Goal: Information Seeking & Learning: Learn about a topic

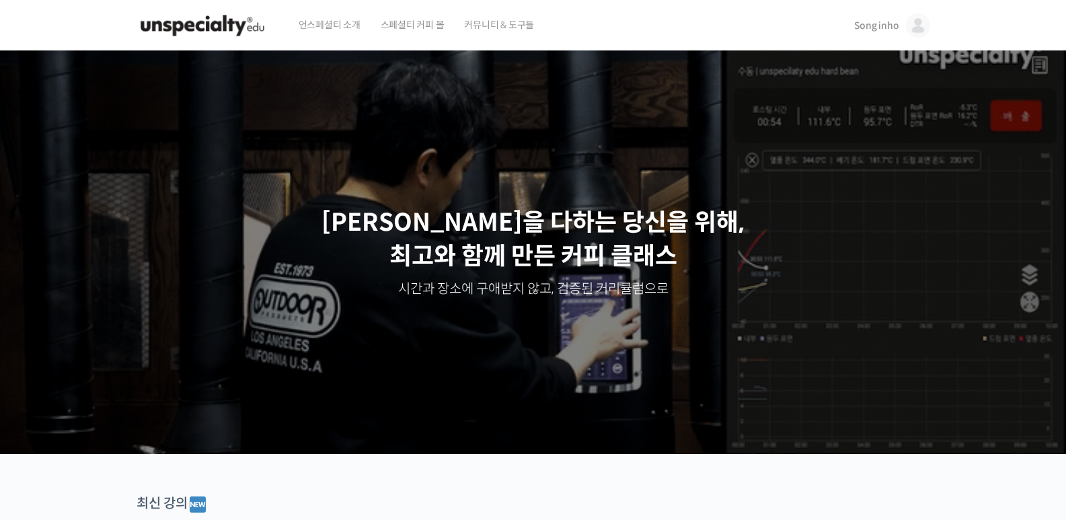
click at [217, 24] on img at bounding box center [203, 25] width 132 height 40
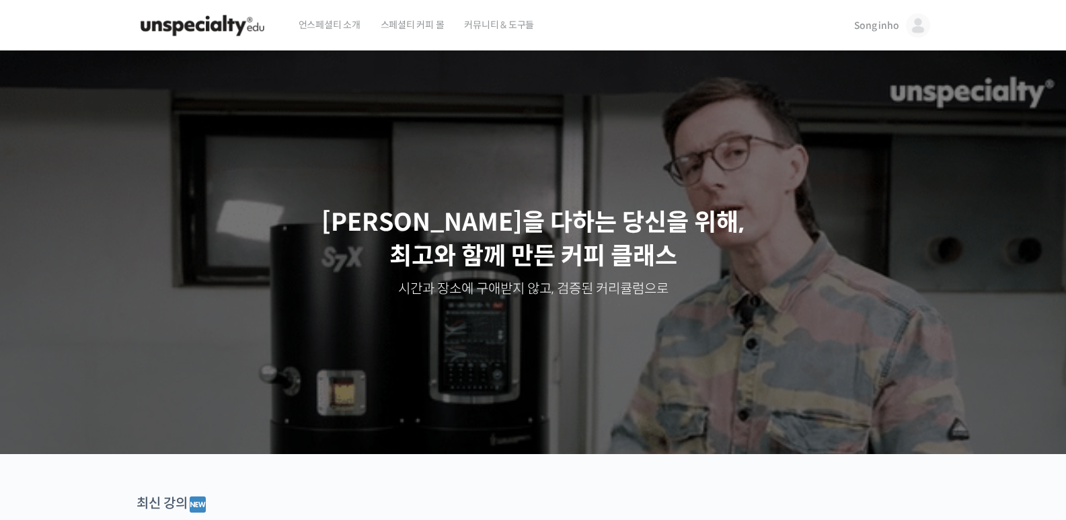
click at [899, 31] on link "Song inho" at bounding box center [892, 25] width 76 height 51
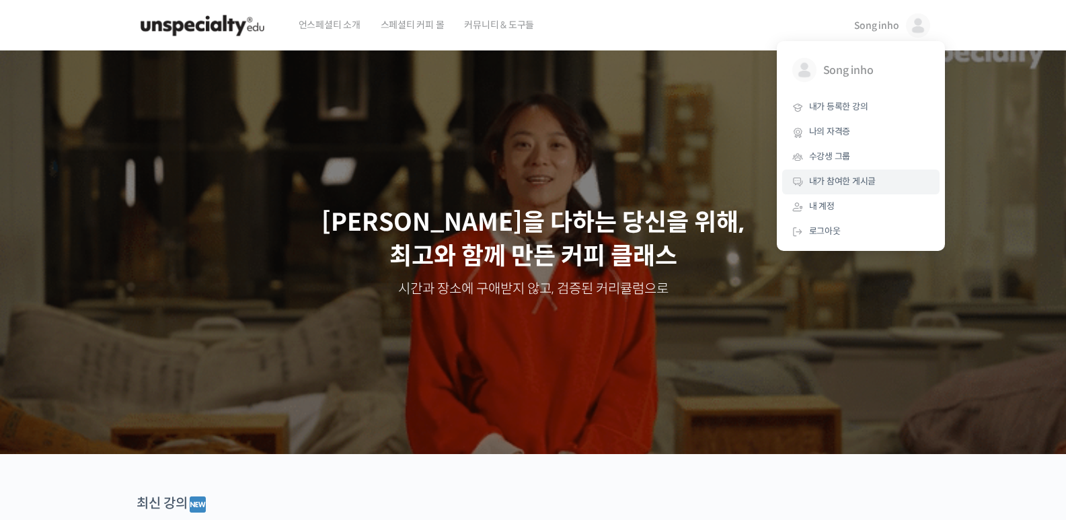
click at [830, 177] on span "내가 참여한 게시글" at bounding box center [842, 181] width 67 height 11
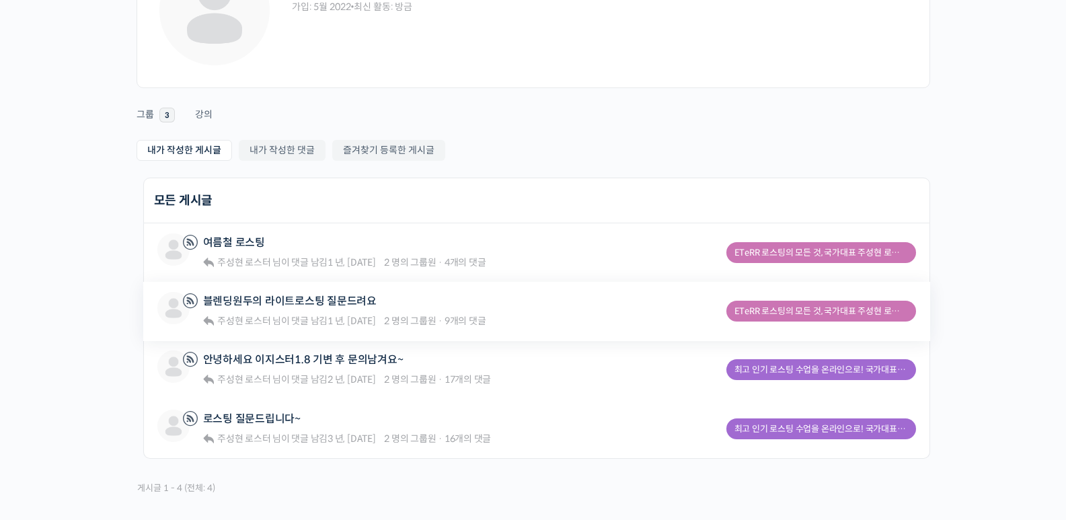
scroll to position [135, 0]
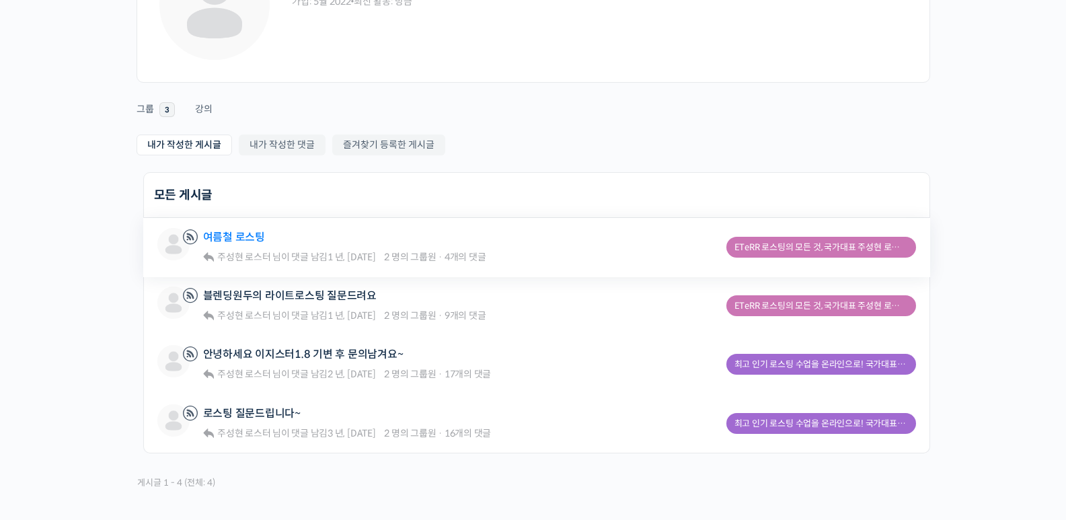
click at [230, 231] on link "여름철 로스팅" at bounding box center [234, 237] width 62 height 13
click at [231, 235] on link "여름철 로스팅" at bounding box center [234, 237] width 62 height 13
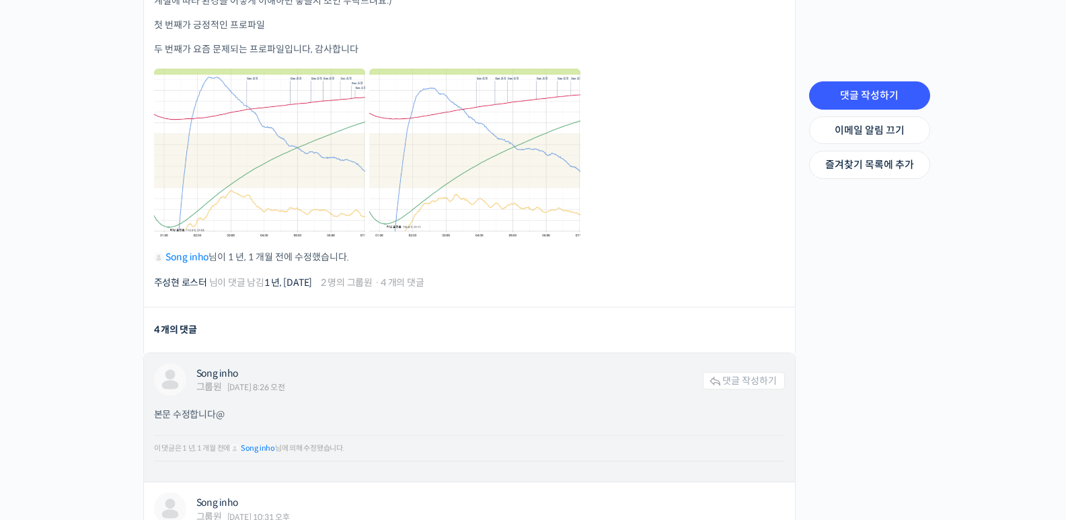
scroll to position [538, 0]
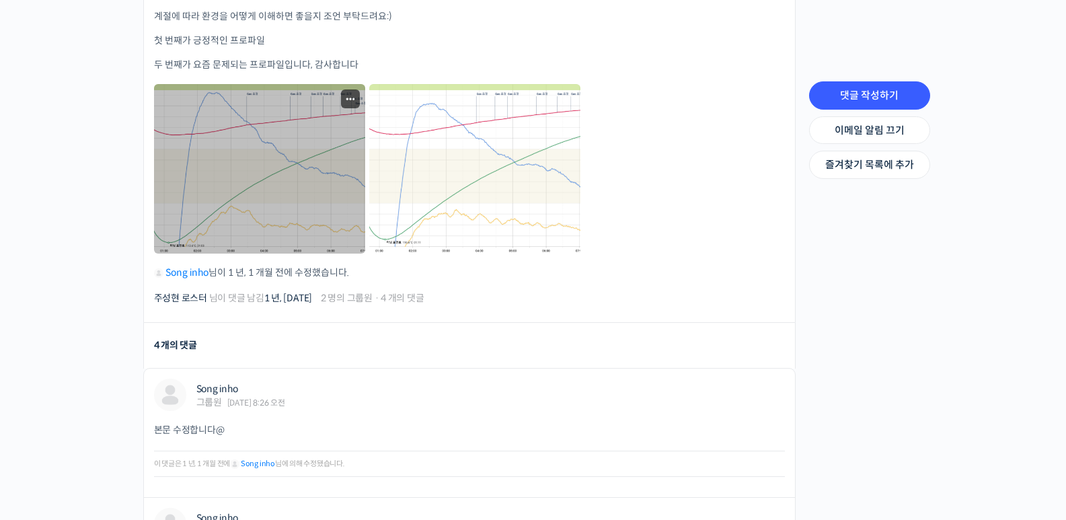
click at [296, 168] on link at bounding box center [259, 168] width 211 height 169
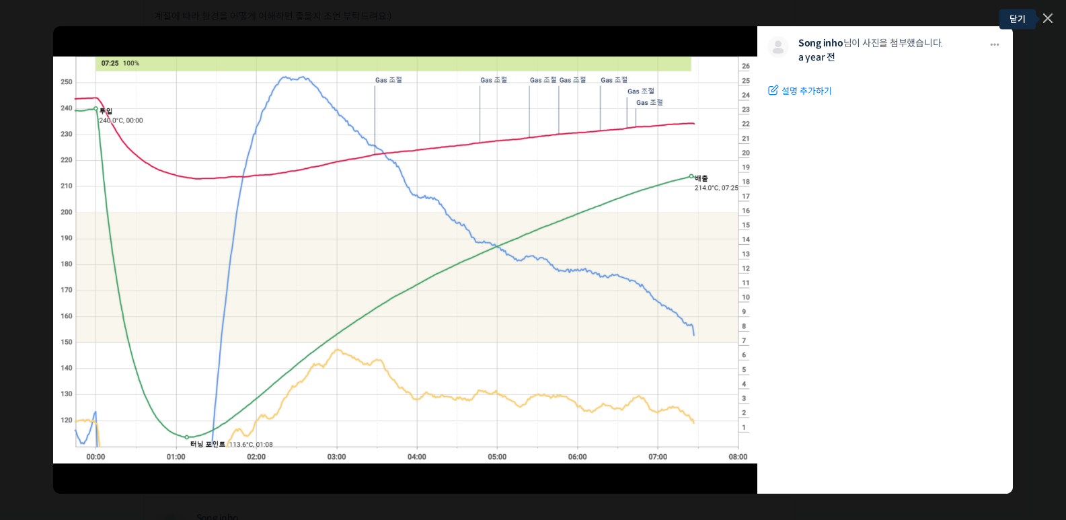
click at [1045, 20] on link at bounding box center [1047, 18] width 9 height 11
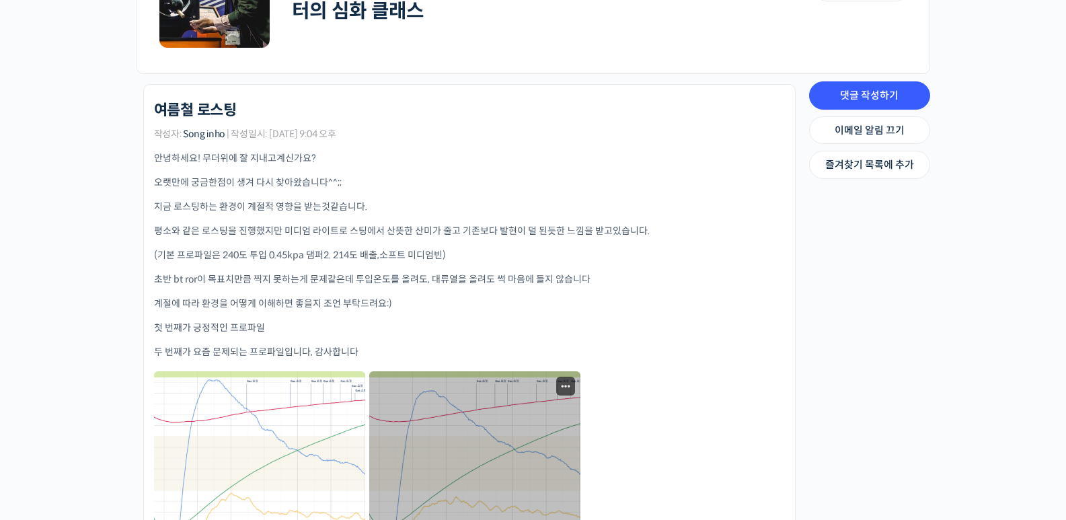
scroll to position [202, 0]
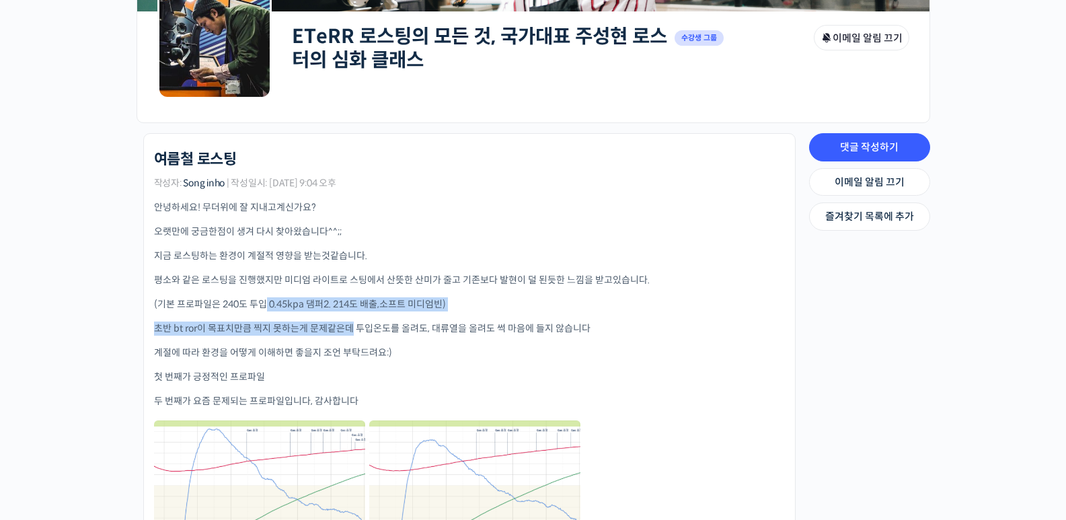
drag, startPoint x: 266, startPoint y: 306, endPoint x: 355, endPoint y: 315, distance: 89.2
click at [354, 314] on div "안녕하세요! 무더위에 잘 지내고계신가요? 오랫만에 궁금한점이 생겨 다시 찾아왔습니다^^;; 지금 로스팅하는 환경이 계절적 영향을 받는것같습니다…" at bounding box center [469, 407] width 631 height 415
click at [355, 315] on div "안녕하세요! 무더위에 잘 지내고계신가요? 오랫만에 궁금한점이 생겨 다시 찾아왔습니다^^;; 지금 로스팅하는 환경이 계절적 영향을 받는것같습니다…" at bounding box center [469, 407] width 631 height 415
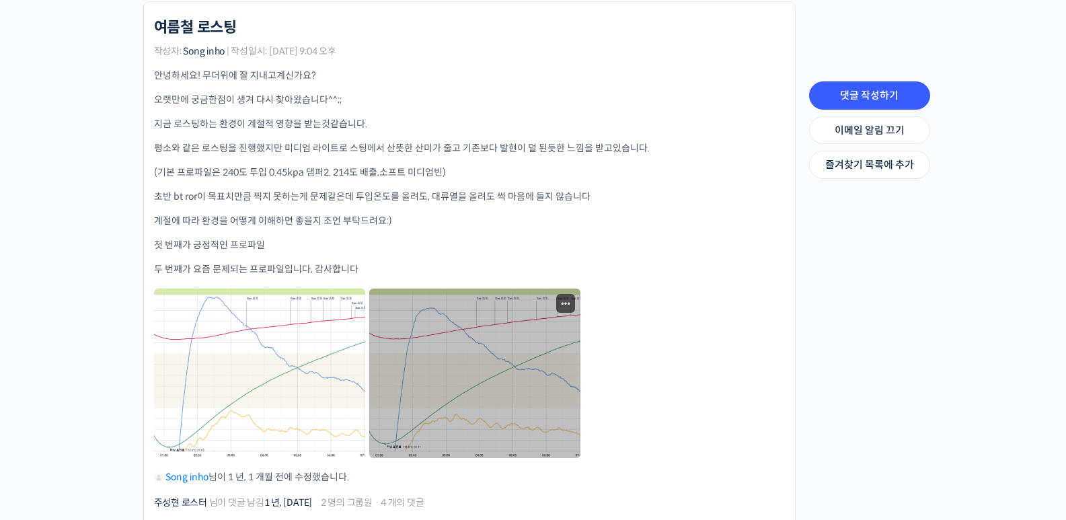
scroll to position [336, 0]
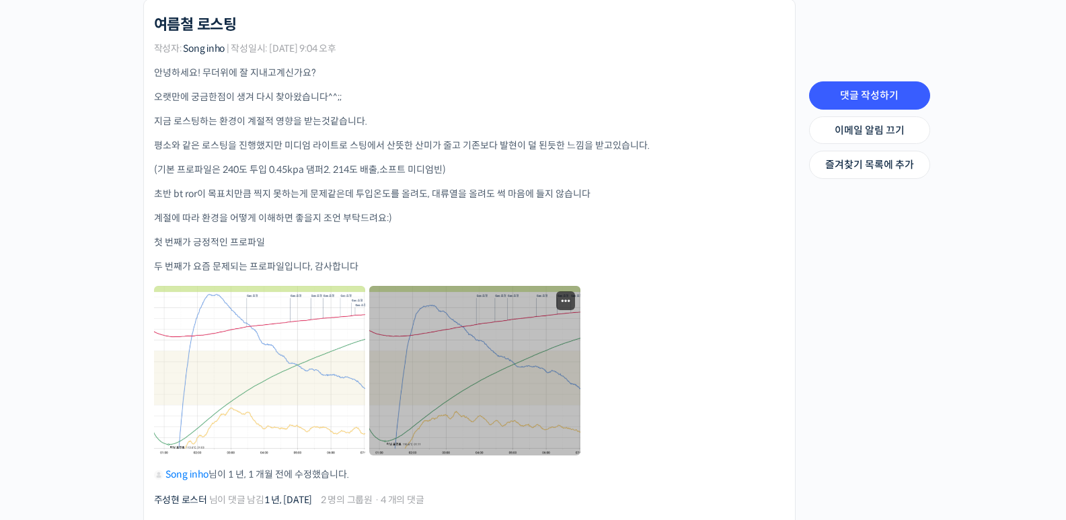
click at [426, 360] on link at bounding box center [474, 370] width 211 height 169
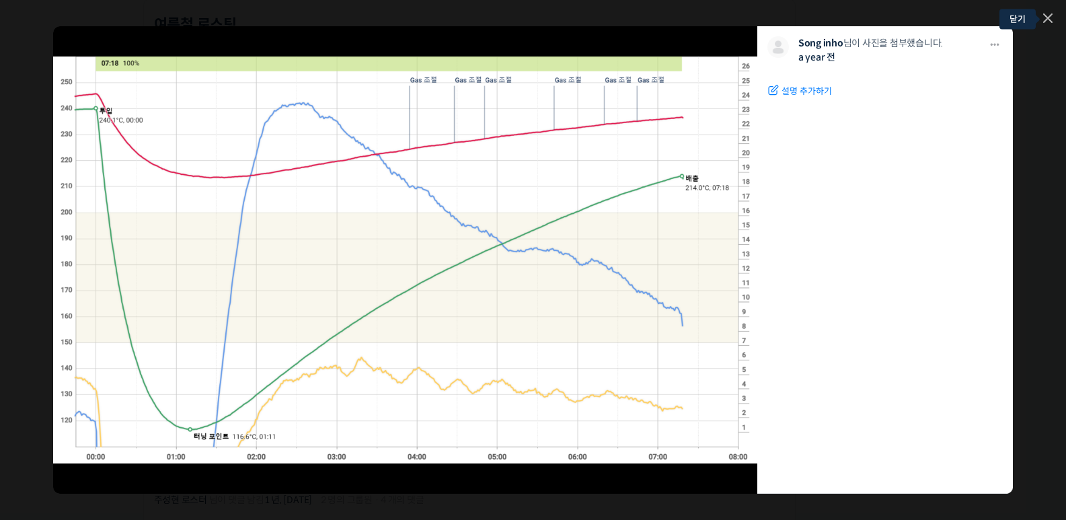
click at [1045, 18] on icon at bounding box center [1047, 17] width 9 height 9
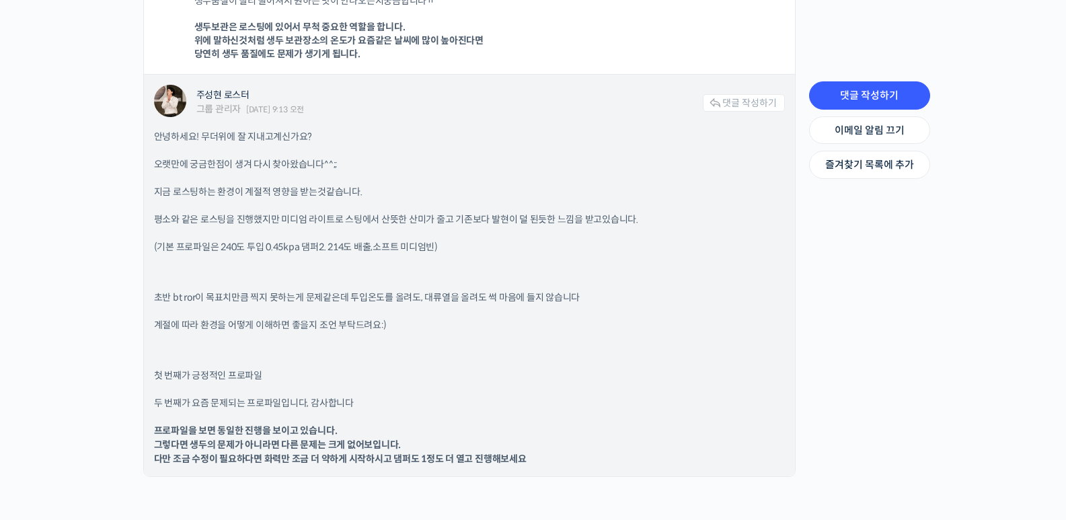
scroll to position [1480, 0]
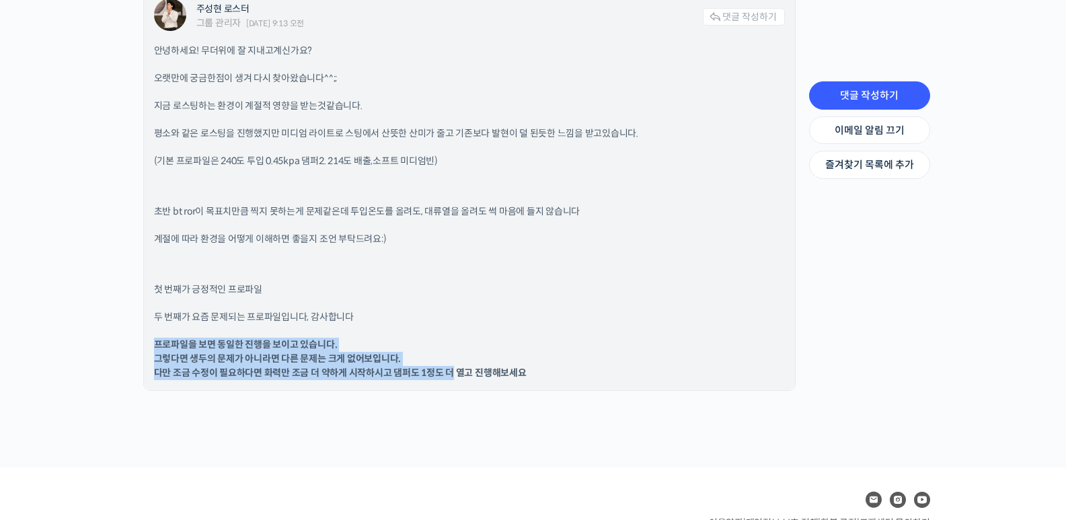
drag, startPoint x: 155, startPoint y: 346, endPoint x: 451, endPoint y: 373, distance: 297.1
click at [451, 373] on b "프로파일을 보면 동일한 진행을 보이고 있습니다. 그렇다면 생두의 문제가 아니라면 다른 문제는 크게 없어보입니다. 다만 조금 수정이 필요하다면 …" at bounding box center [340, 358] width 373 height 40
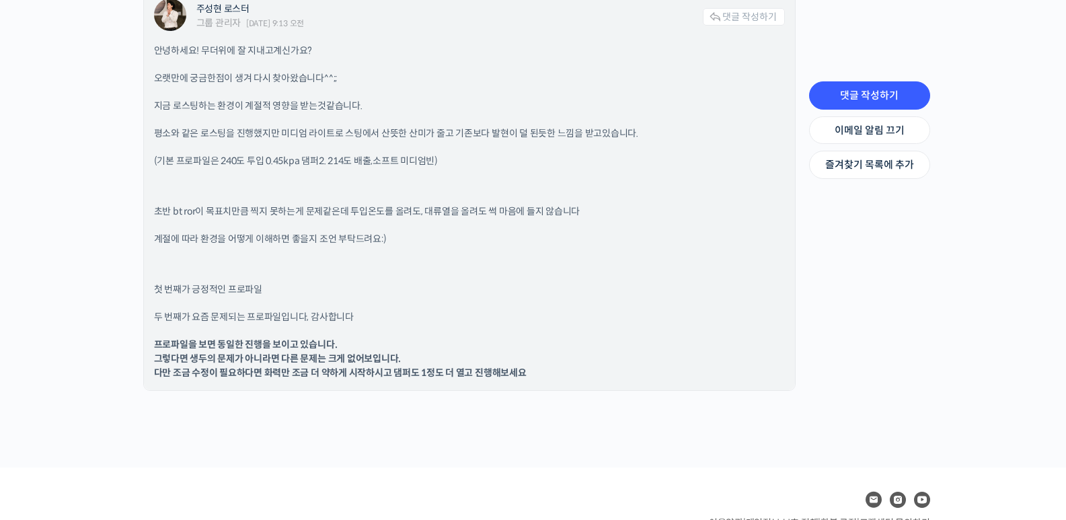
click at [466, 373] on b "프로파일을 보면 동일한 진행을 보이고 있습니다. 그렇다면 생두의 문제가 아니라면 다른 문제는 크게 없어보입니다. 다만 조금 수정이 필요하다면 …" at bounding box center [340, 358] width 373 height 40
drag, startPoint x: 562, startPoint y: 377, endPoint x: 261, endPoint y: 367, distance: 301.5
click at [309, 372] on p "프로파일을 보면 동일한 진행을 보이고 있습니다. 그렇다면 생두의 문제가 아니라면 다른 문제는 크게 없어보입니다. 다만 조금 수정이 필요하다면 …" at bounding box center [469, 359] width 631 height 42
drag, startPoint x: 152, startPoint y: 350, endPoint x: 159, endPoint y: 344, distance: 9.0
click at [158, 344] on div "주성현 로스터 그룹 관리자 2024년 06월 24일 9:13 오전 댓글 작성하기 안녕하세요! 무더위에 잘 지내고계신가요? 오랫만에 궁금한점이 …" at bounding box center [469, 190] width 651 height 402
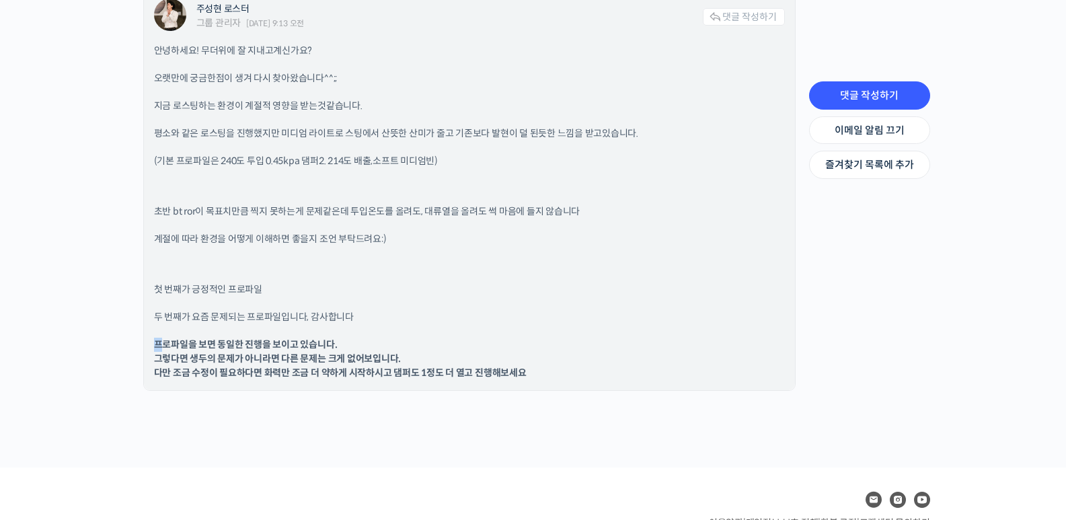
click at [157, 344] on b "프로파일을 보면 동일한 진행을 보이고 있습니다. 그렇다면 생두의 문제가 아니라면 다른 문제는 크게 없어보입니다. 다만 조금 수정이 필요하다면 …" at bounding box center [340, 358] width 373 height 40
drag, startPoint x: 287, startPoint y: 375, endPoint x: 498, endPoint y: 371, distance: 210.5
click at [498, 371] on b "프로파일을 보면 동일한 진행을 보이고 있습니다. 그렇다면 생두의 문제가 아니라면 다른 문제는 크게 없어보입니다. 다만 조금 수정이 필요하다면 …" at bounding box center [340, 358] width 373 height 40
click at [512, 357] on p "프로파일을 보면 동일한 진행을 보이고 있습니다. 그렇다면 생두의 문제가 아니라면 다른 문제는 크게 없어보입니다. 다만 조금 수정이 필요하다면 …" at bounding box center [469, 359] width 631 height 42
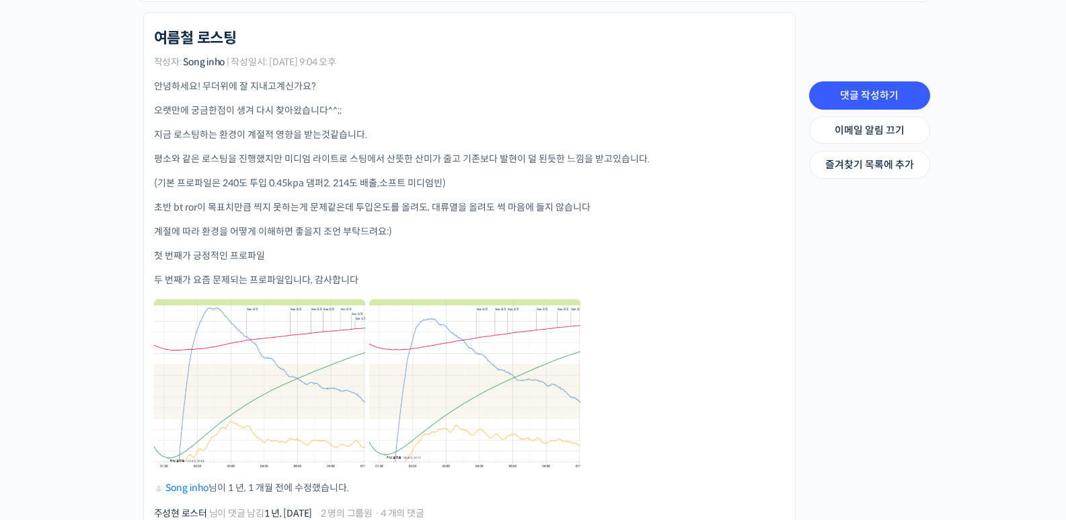
scroll to position [471, 0]
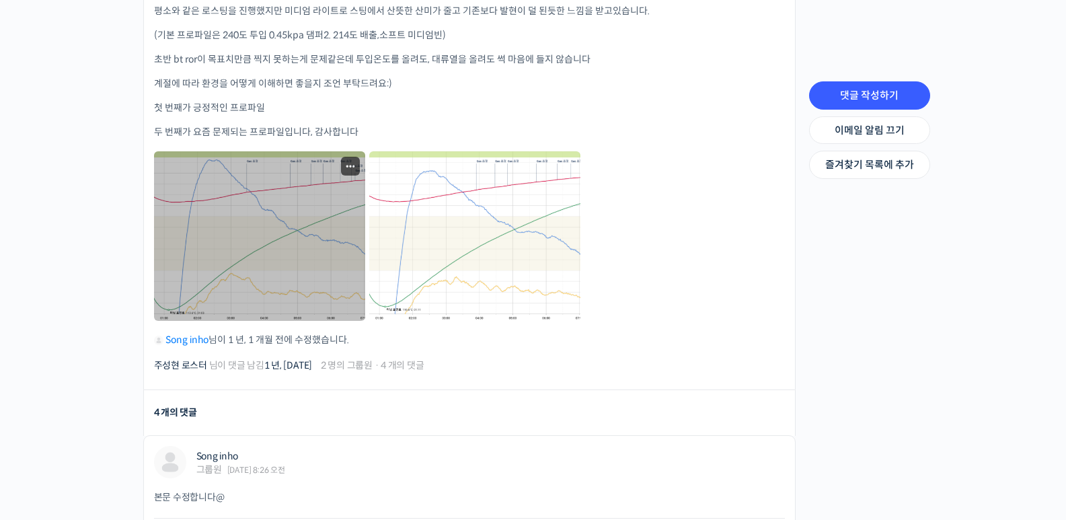
click at [269, 226] on link at bounding box center [259, 235] width 211 height 169
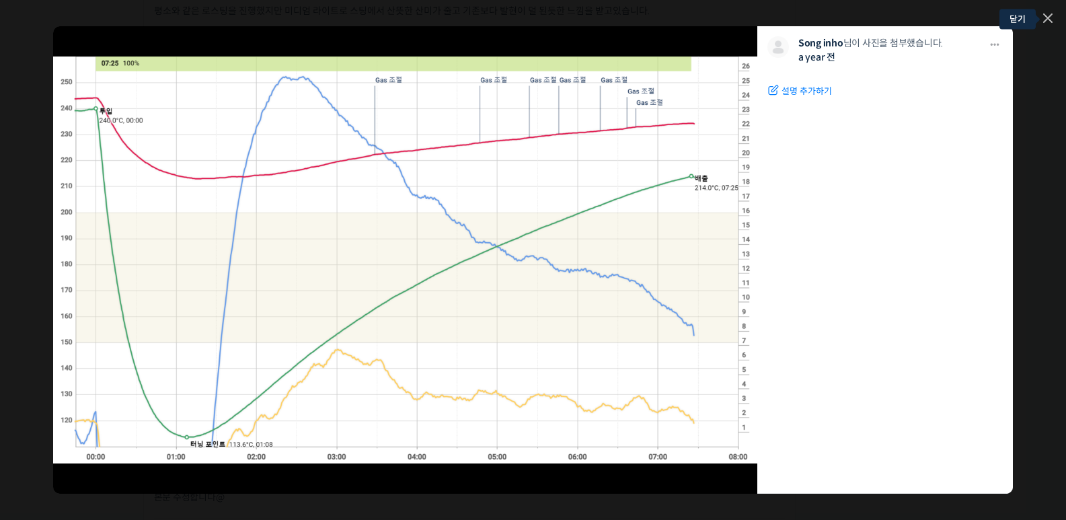
click at [1050, 19] on icon at bounding box center [1047, 17] width 9 height 9
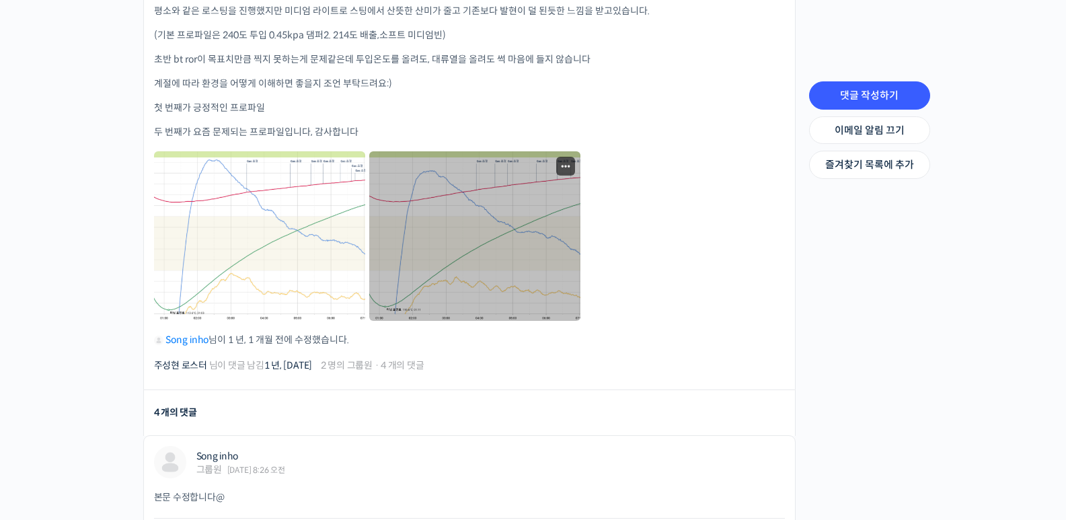
click at [549, 194] on link at bounding box center [474, 235] width 211 height 169
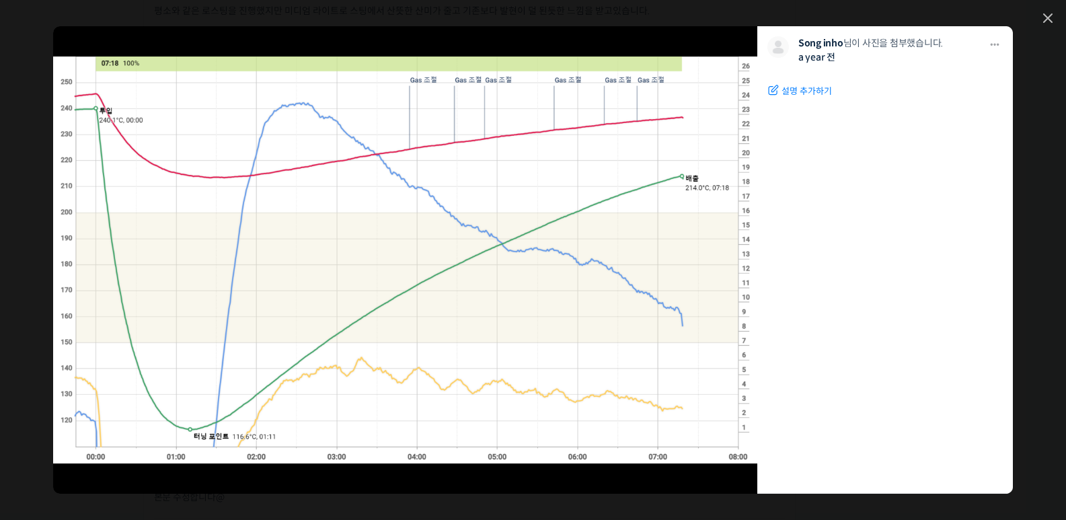
click at [1036, 19] on div "모두 공개 모든 회원 나만 보기 다운로드 다운로드 Song inho 님이 사진을 첨부했습니다. a year 전 설명 추가하기 수정하기 편집 완…" at bounding box center [533, 260] width 1066 height 520
click at [1042, 19] on div "모두 공개 모든 회원 나만 보기 다운로드 다운로드 Song inho 님이 사진을 첨부했습니다. a year 전 설명 추가하기 수정하기 편집 완…" at bounding box center [533, 260] width 1066 height 520
click at [1050, 14] on icon at bounding box center [1047, 17] width 9 height 9
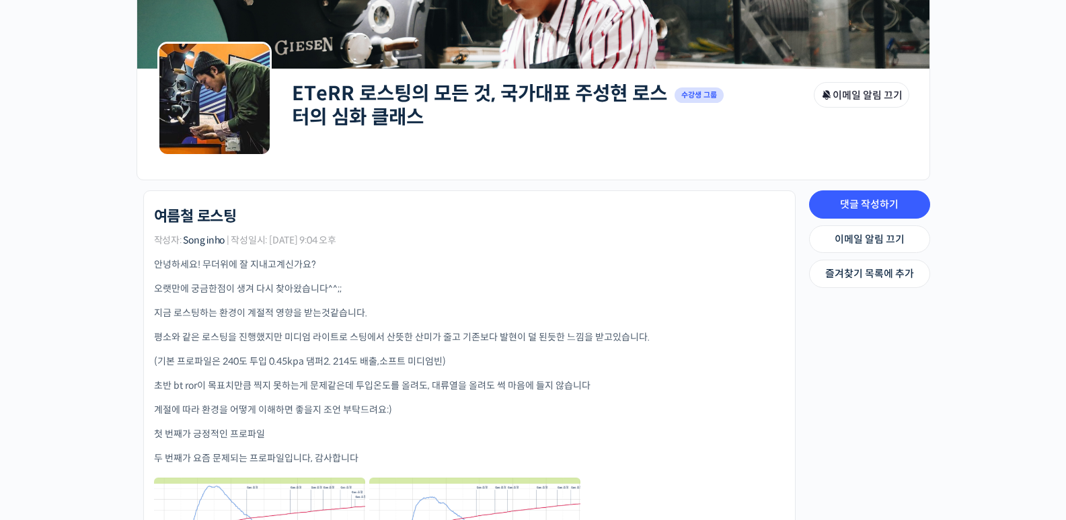
scroll to position [0, 0]
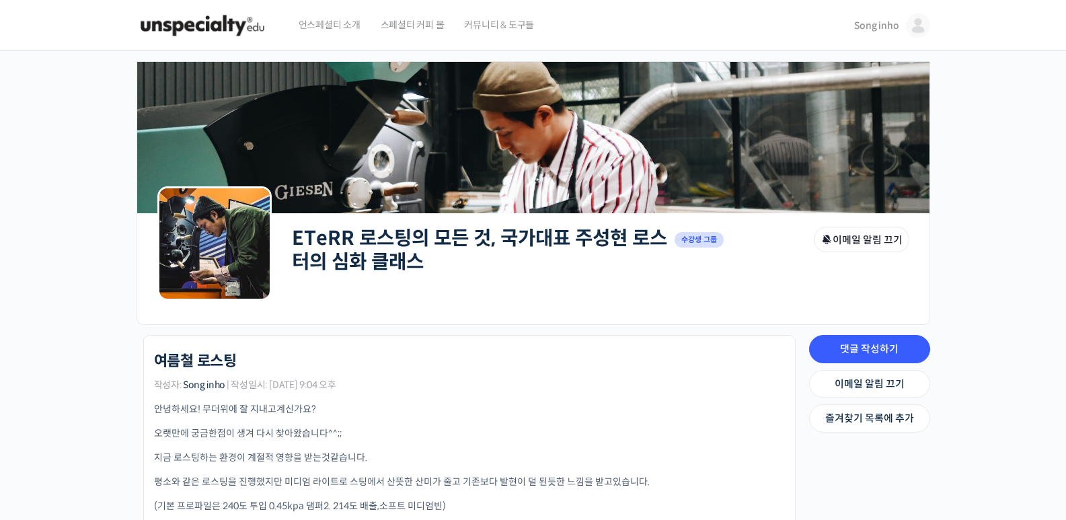
click at [416, 237] on link "ETeRR 로스팅의 모든 것, 국가대표 주성현 로스터의 심화 클래스" at bounding box center [479, 250] width 375 height 48
click at [440, 229] on link "ETeRR 로스팅의 모든 것, 국가대표 주성현 로스터의 심화 클래스" at bounding box center [479, 250] width 375 height 48
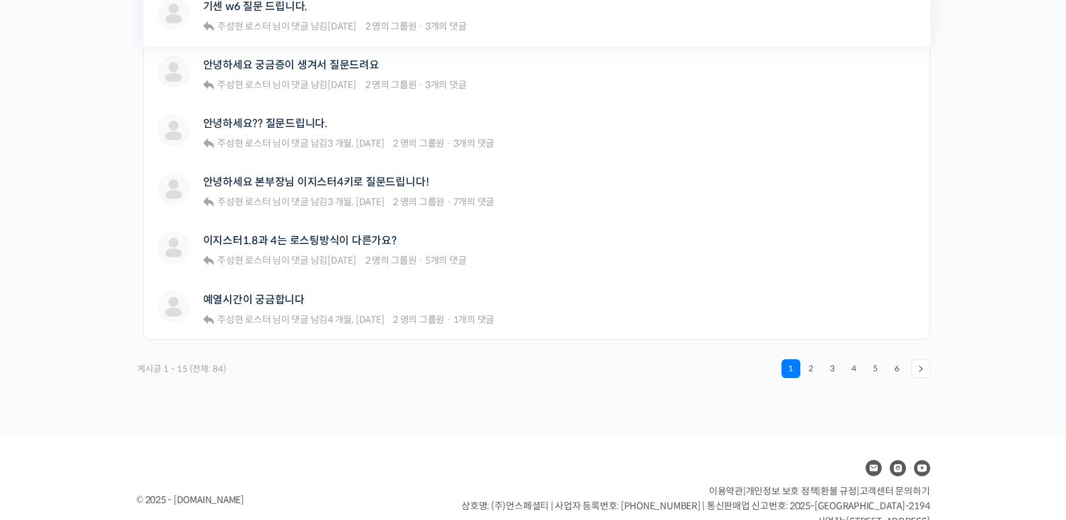
scroll to position [942, 0]
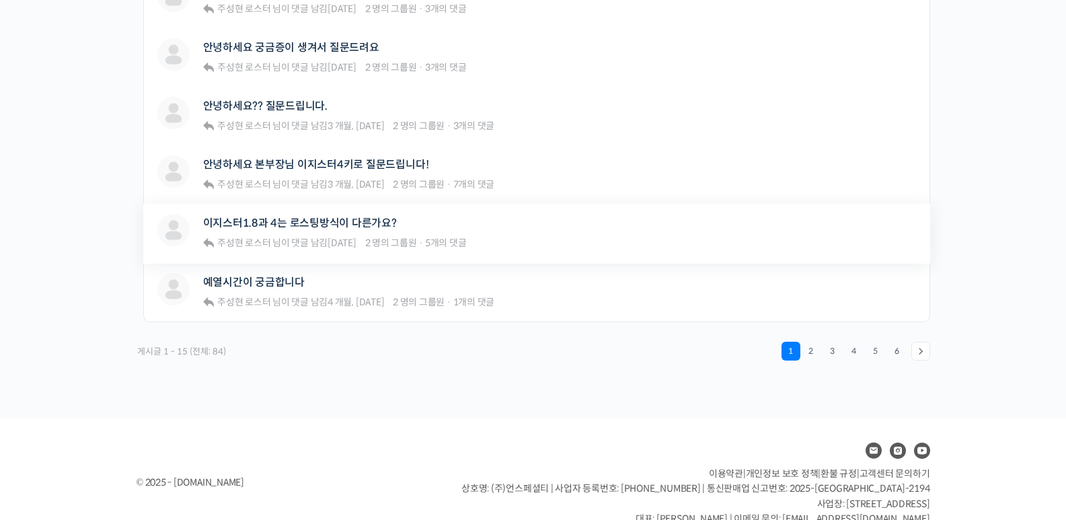
click at [406, 227] on div "이지스터1.8과 4는 로스팅방식이 다른가요?" at bounding box center [335, 223] width 264 height 18
click at [394, 220] on div "이지스터1.8과 4는 로스팅방식이 다른가요?" at bounding box center [335, 223] width 264 height 18
click at [360, 224] on link "이지스터1.8과 4는 로스팅방식이 다른가요?" at bounding box center [300, 223] width 194 height 13
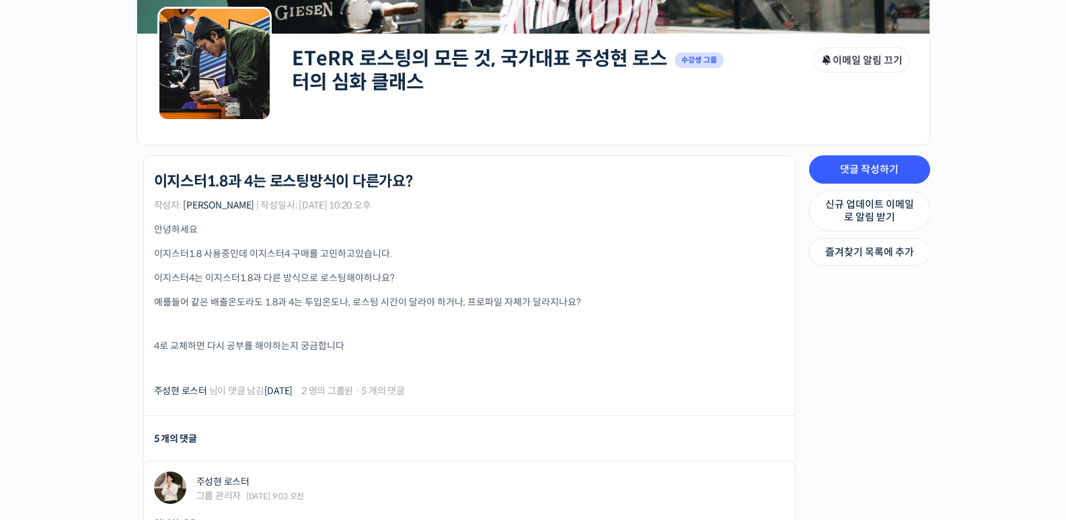
scroll to position [202, 0]
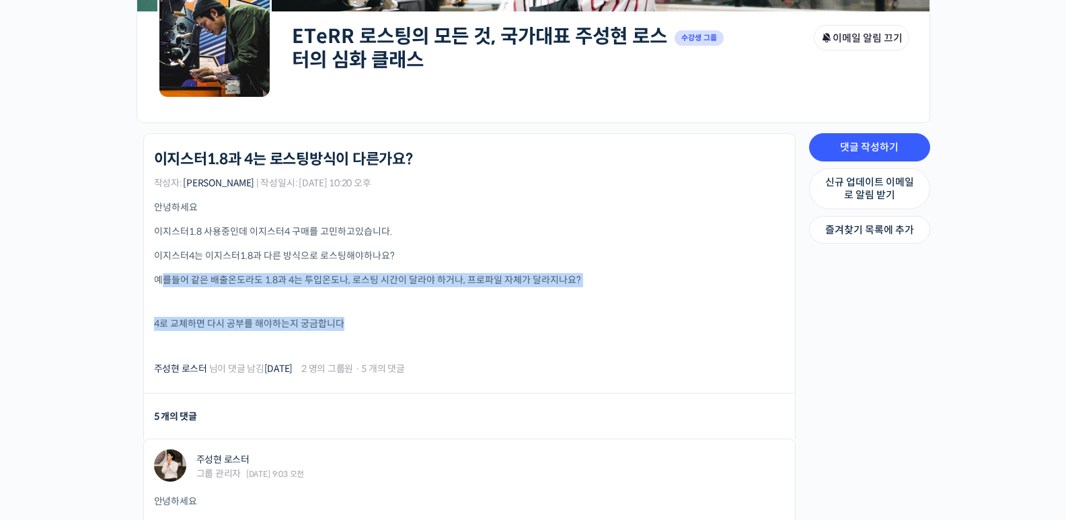
drag, startPoint x: 163, startPoint y: 280, endPoint x: 568, endPoint y: 336, distance: 408.0
click at [568, 336] on div "안녕하세요 이지스터1.8 사용중인데 이지스터4 구매를 고민하고있습니다. 이지스터4는 이지스터1.8과 다른 방식으로 로스팅해야하나요? 예를들어 …" at bounding box center [469, 275] width 631 height 150
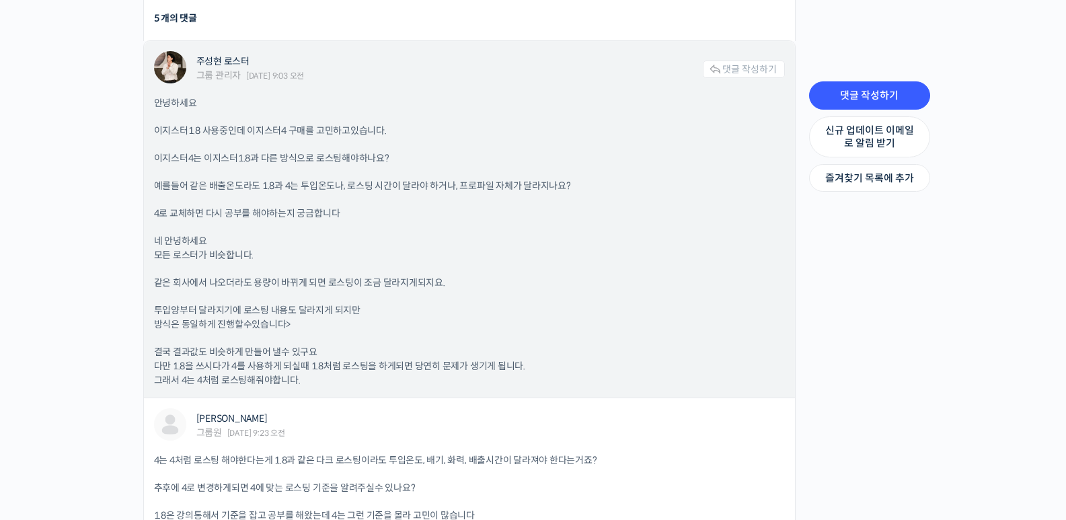
scroll to position [740, 0]
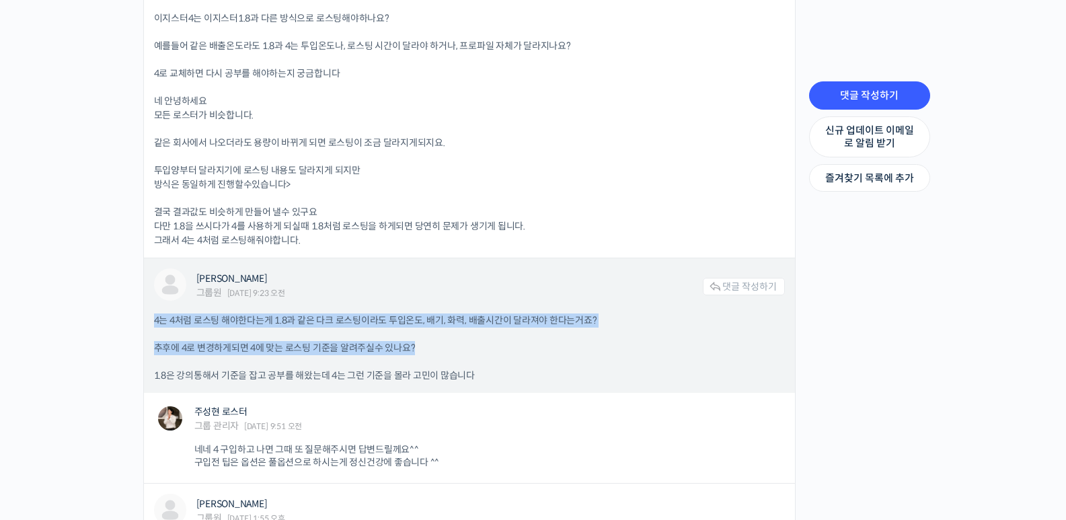
drag, startPoint x: 155, startPoint y: 321, endPoint x: 449, endPoint y: 329, distance: 293.3
click at [449, 329] on div "4는 4처럼 로스팅 해야한다는게 1.8과 같은 다크 로스팅이라도 투입온도, 배기, 화력, 배출시간이 달라져야 한다는거죠? 추후에 4로 변경하게…" at bounding box center [469, 347] width 631 height 69
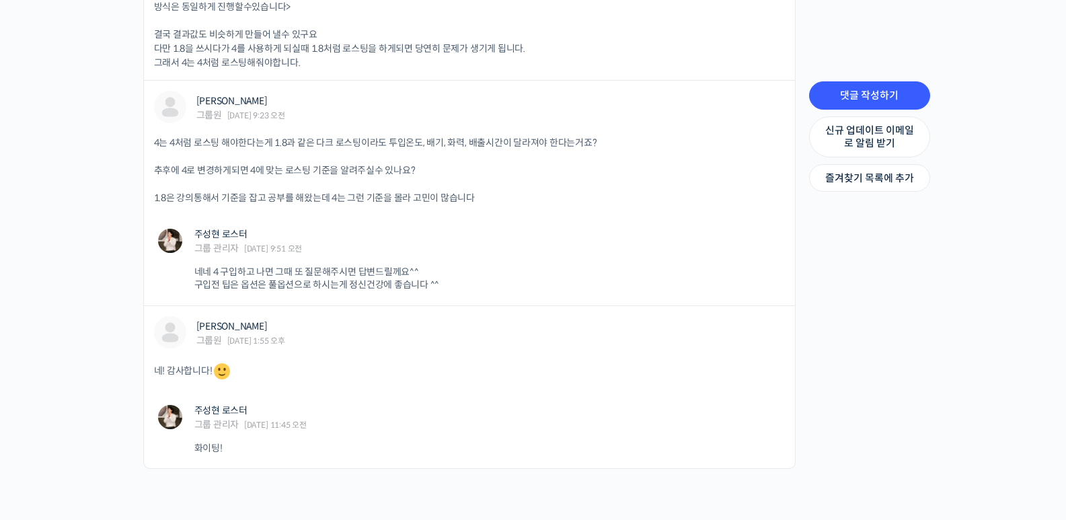
scroll to position [942, 0]
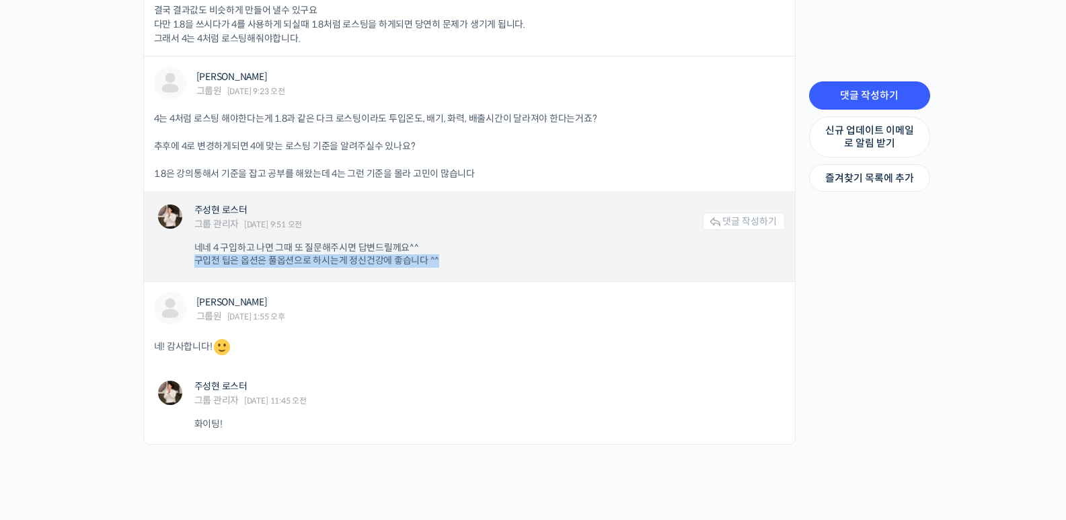
drag, startPoint x: 195, startPoint y: 261, endPoint x: 470, endPoint y: 270, distance: 275.2
click at [469, 270] on div "주성현 로스터 그룹 관리자 [DATE] 9:51 오전 댓글 작성하기 네네 4 구입하고 나면 그때 또 질문해주시면 답변드릴께요^^ 구입전 팁은 …" at bounding box center [469, 236] width 651 height 90
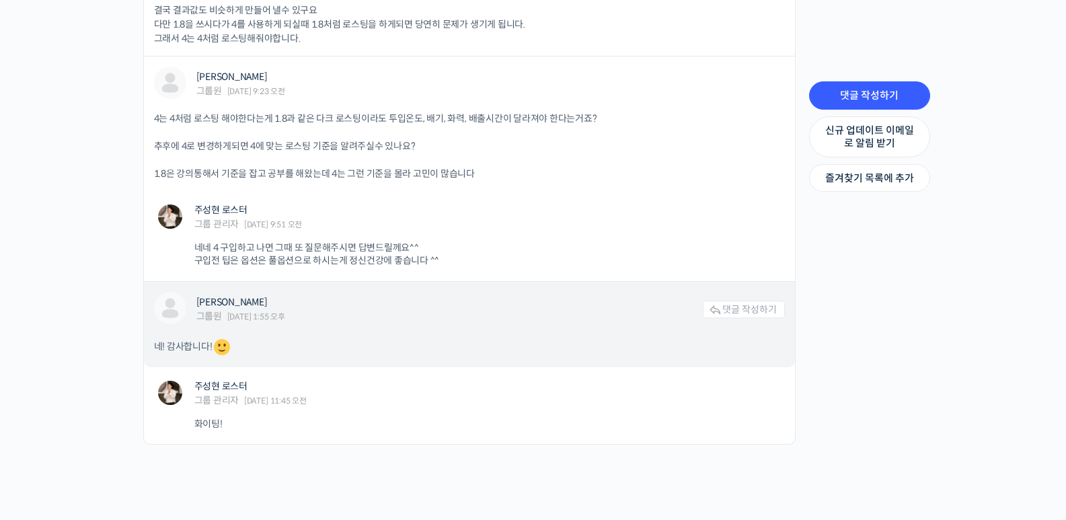
click at [476, 310] on div "[PERSON_NAME] 그룹원 [DATE] 1:55 오후" at bounding box center [449, 310] width 506 height 27
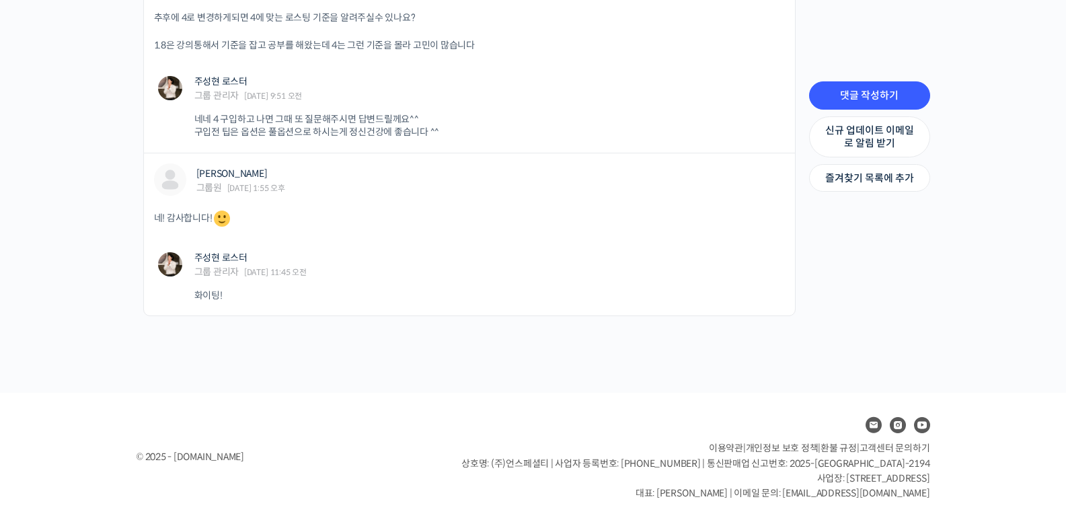
scroll to position [1071, 0]
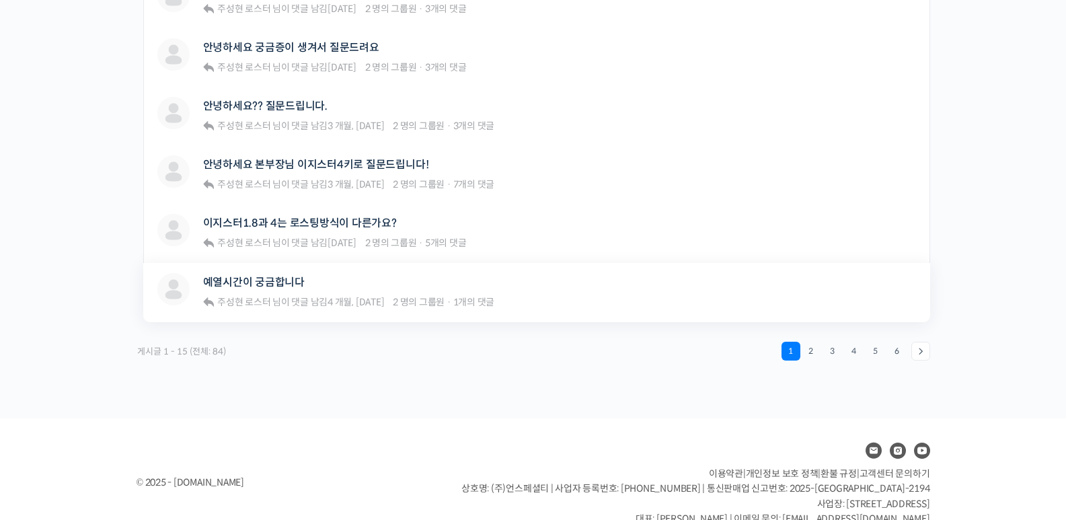
click at [280, 291] on div "예열시간이 궁금합니다" at bounding box center [349, 282] width 292 height 18
click at [284, 281] on link "예열시간이 궁금합니다" at bounding box center [254, 282] width 102 height 13
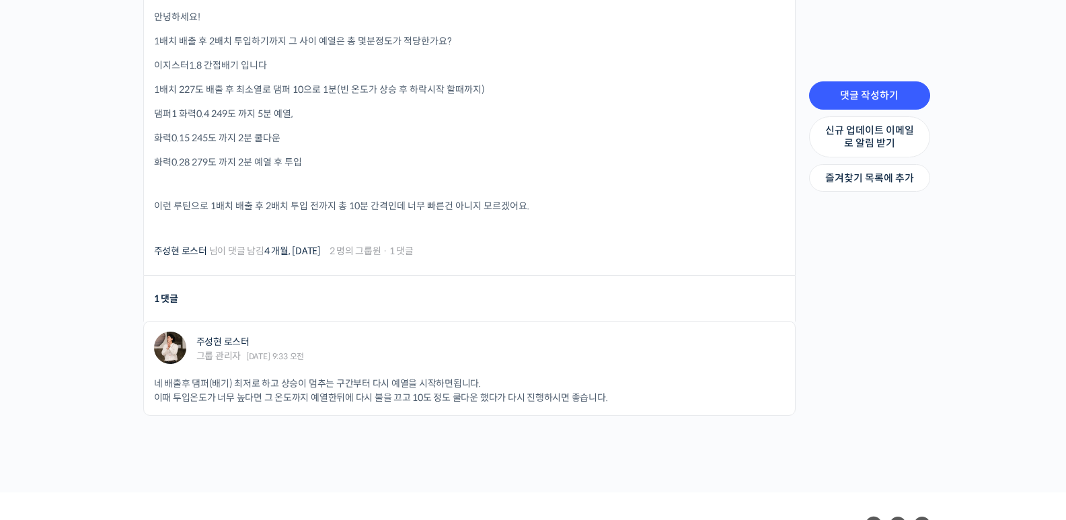
scroll to position [426, 0]
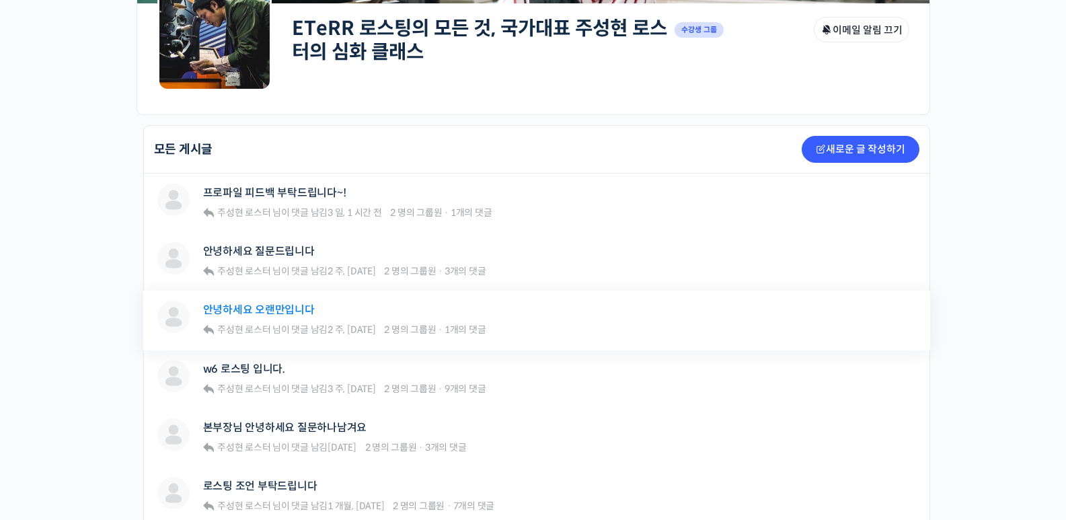
scroll to position [202, 0]
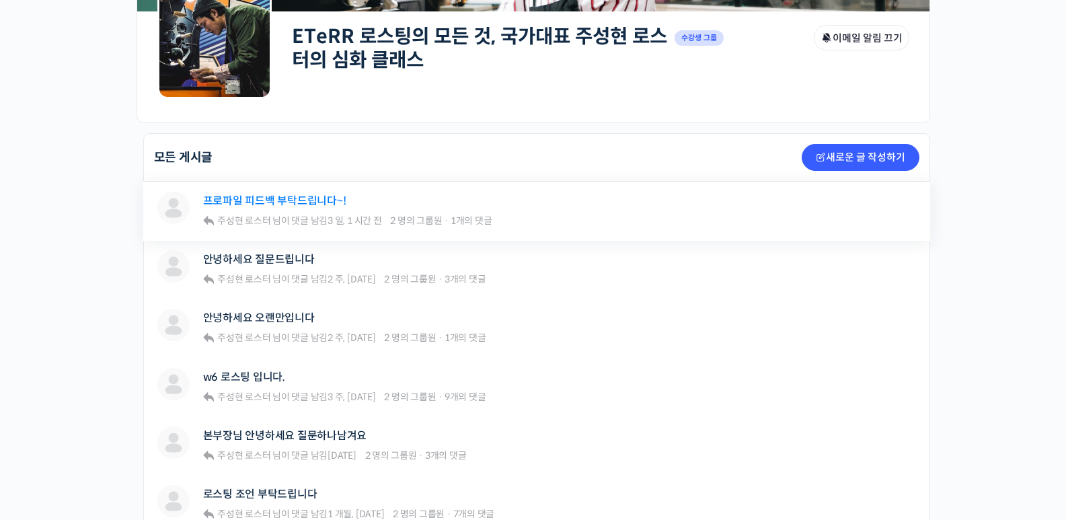
click at [271, 196] on link "프로파일 피드백 부탁드립니다~!" at bounding box center [274, 200] width 143 height 13
click at [262, 265] on link "안녕하세요 질문드립니다" at bounding box center [259, 259] width 112 height 13
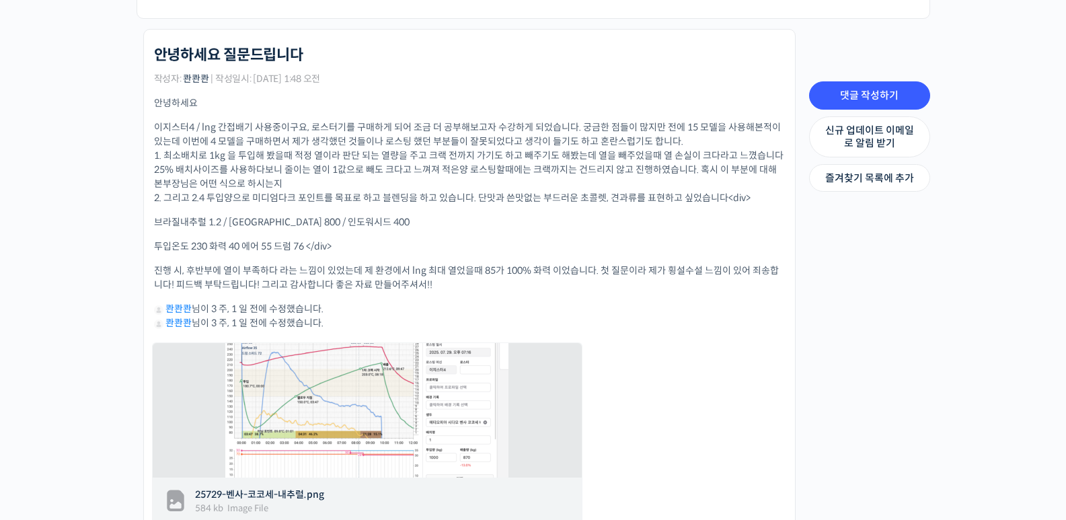
scroll to position [336, 0]
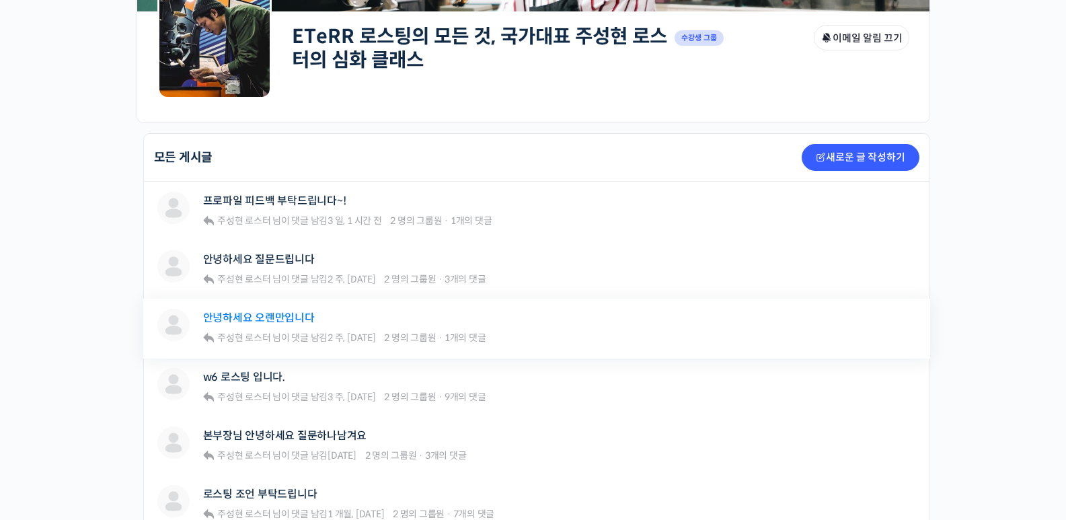
click at [272, 319] on link "안녕하세요 오랜만입니다" at bounding box center [259, 317] width 112 height 13
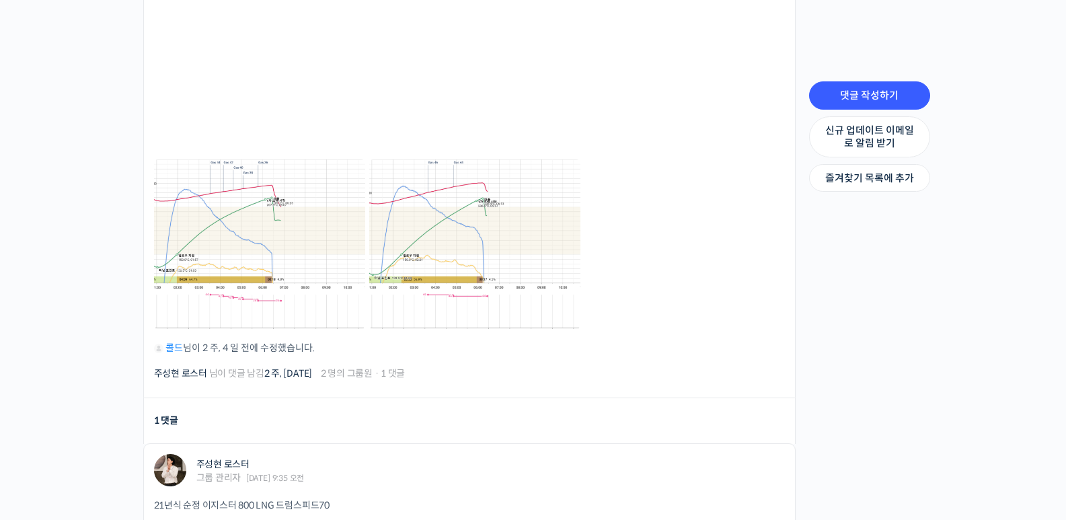
scroll to position [874, 0]
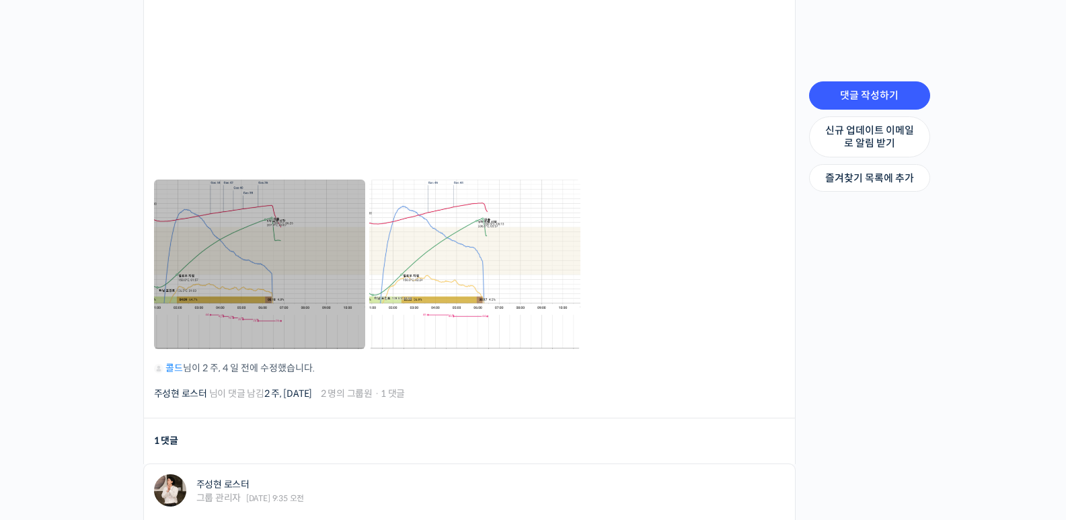
click at [165, 196] on link at bounding box center [259, 264] width 211 height 169
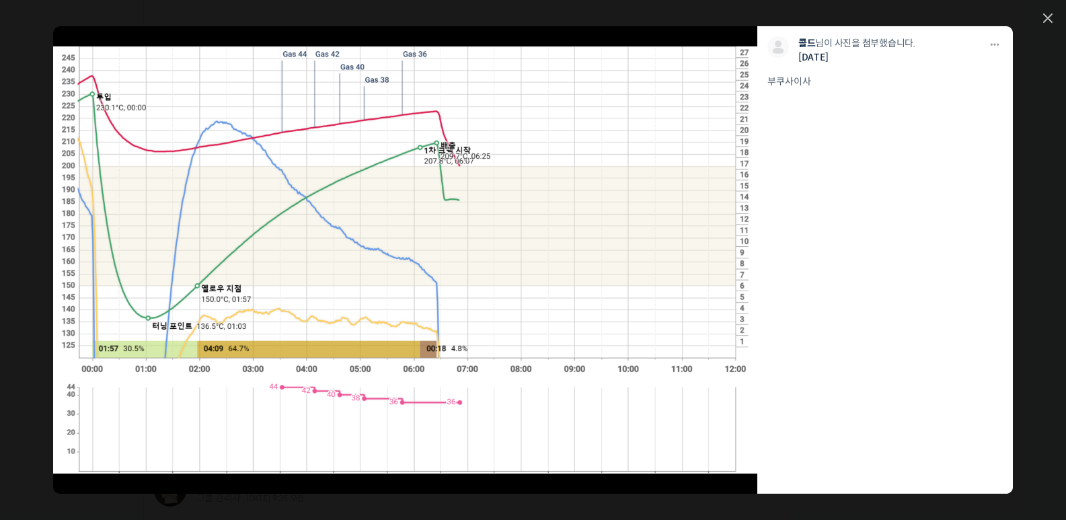
click at [1049, 24] on div "모두 공개 모든 회원 나만 보기 다운로드 다운로드 콜드 님이 사진을 첨부했습니다. 2주 전 부쿠사이사" at bounding box center [533, 260] width 1066 height 520
click at [1042, 20] on div "모두 공개 모든 회원 나만 보기 다운로드 다운로드 콜드 님이 사진을 첨부했습니다. 2주 전 부쿠사이사" at bounding box center [533, 260] width 1066 height 520
click at [1055, 13] on div "모두 공개 모든 회원 나만 보기 다운로드 다운로드 콜드 님이 사진을 첨부했습니다. 2주 전 부쿠사이사" at bounding box center [533, 260] width 1066 height 520
click at [1047, 20] on icon at bounding box center [1048, 18] width 8 height 8
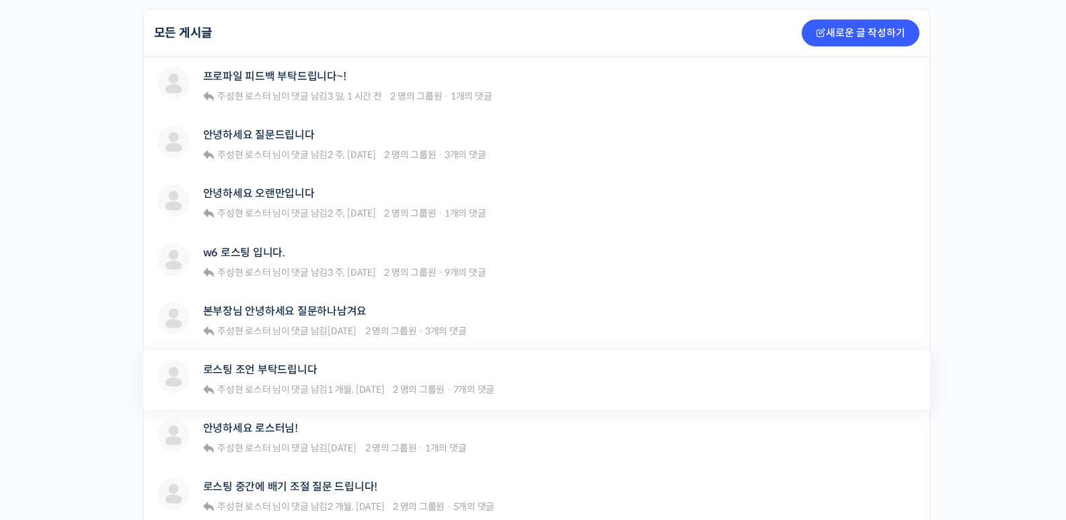
scroll to position [336, 0]
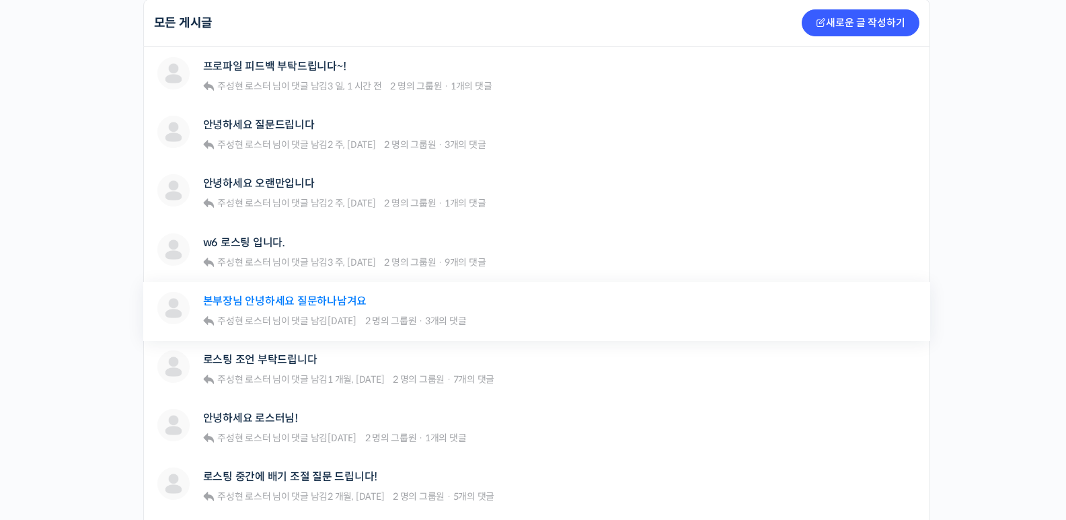
click at [318, 300] on link "본부장님 안녕하세요 질문하나남겨요" at bounding box center [285, 301] width 164 height 13
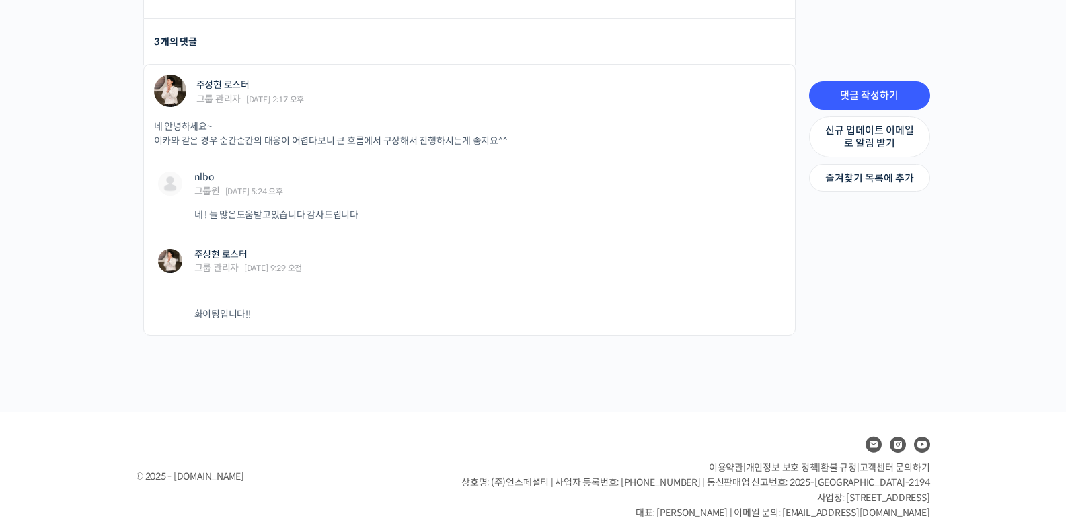
scroll to position [461, 0]
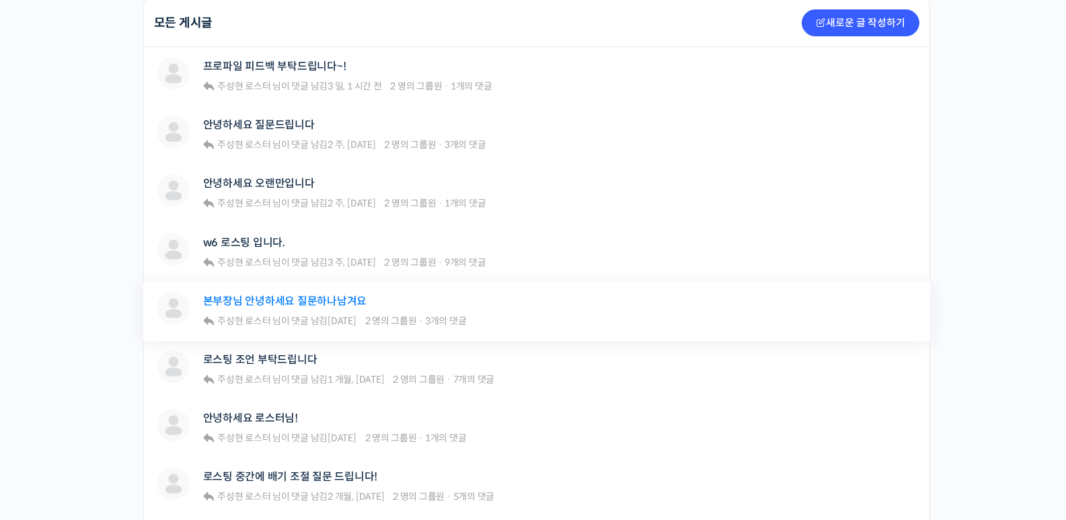
click at [311, 301] on link "본부장님 안녕하세요 질문하나남겨요" at bounding box center [285, 301] width 164 height 13
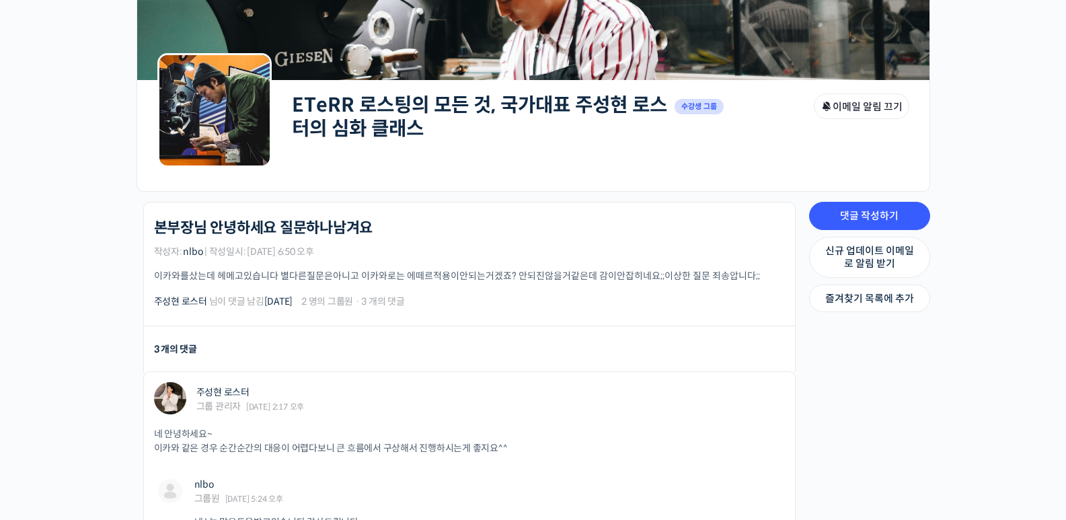
scroll to position [135, 0]
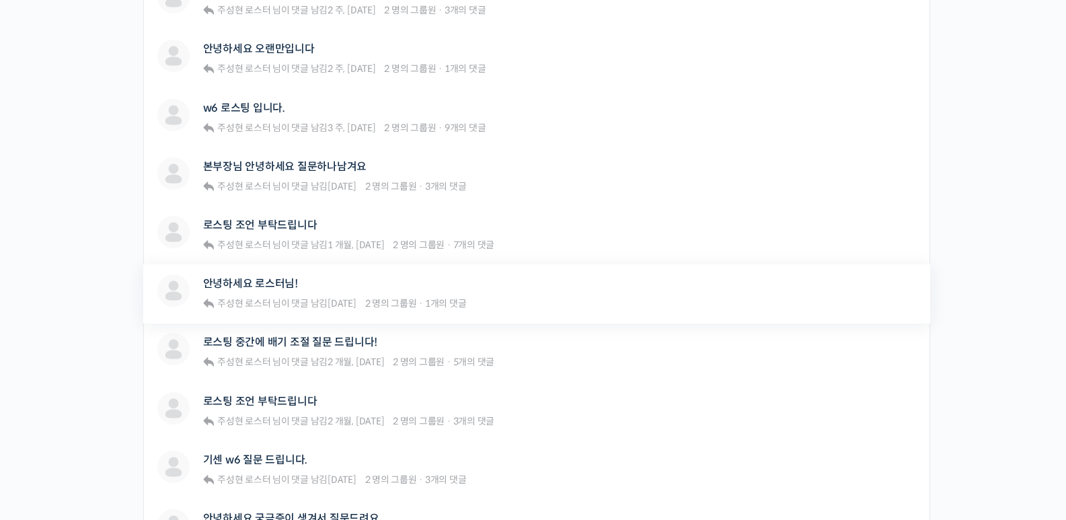
scroll to position [471, 0]
click at [294, 342] on link "로스팅 중간에 배기 조절 질문 드립니다!" at bounding box center [290, 342] width 175 height 13
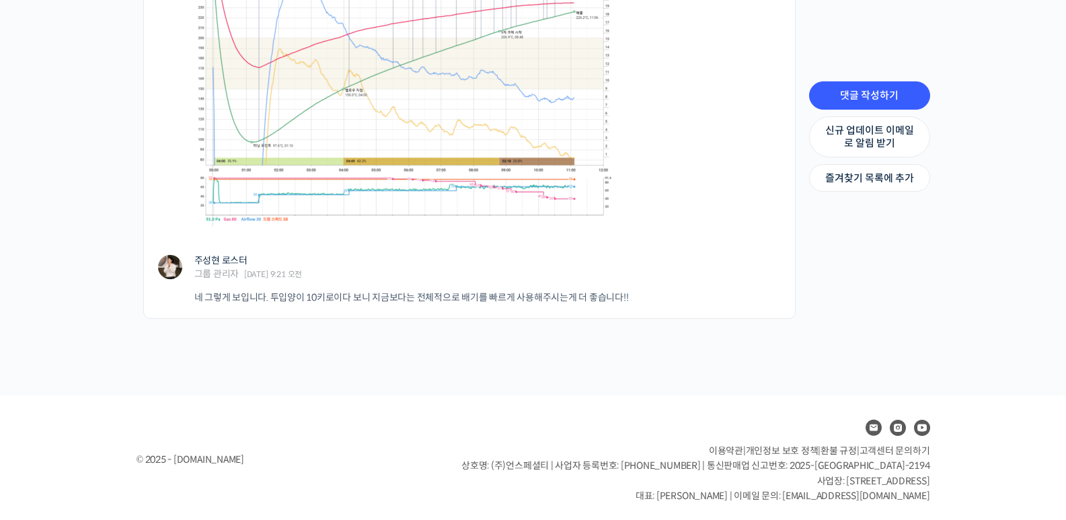
scroll to position [1328, 0]
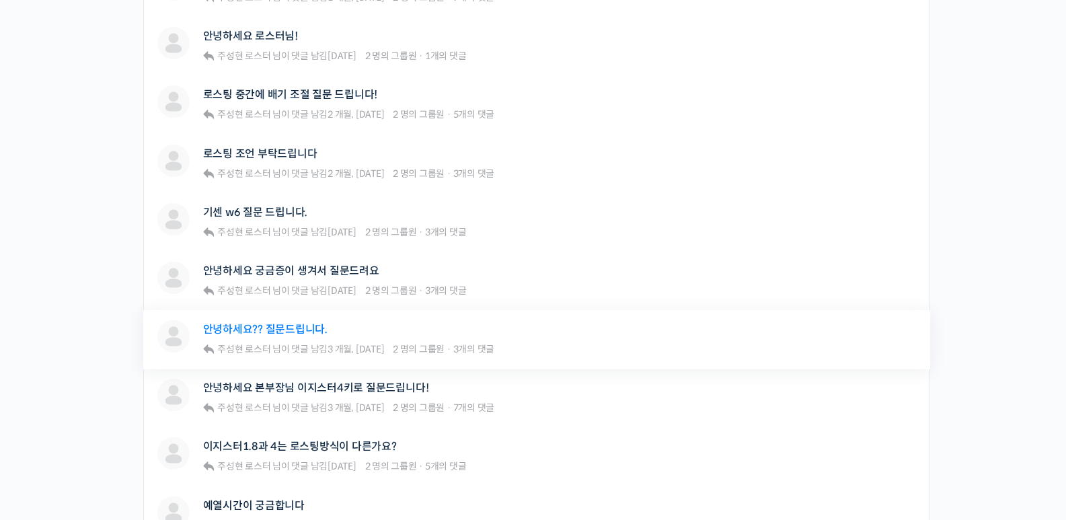
scroll to position [740, 0]
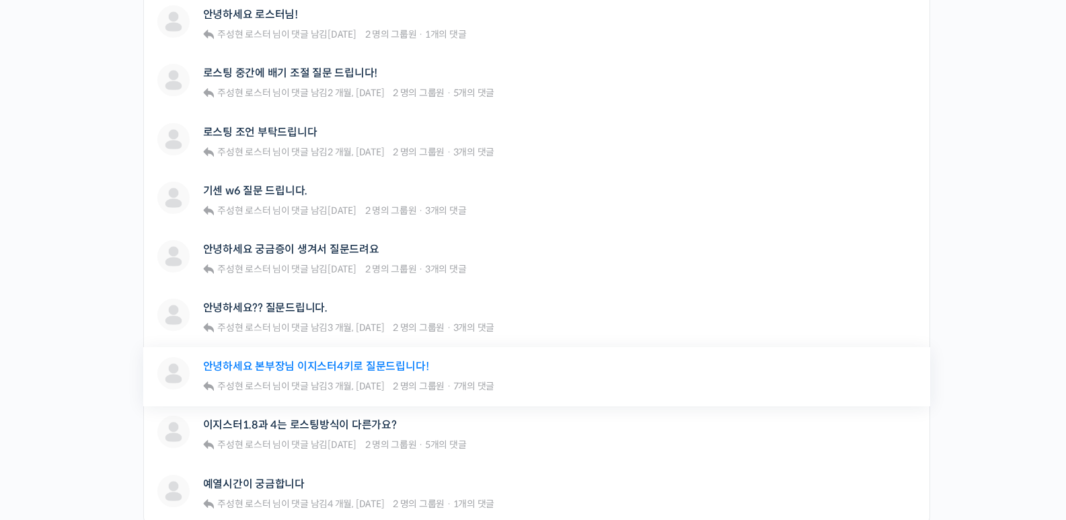
click at [344, 367] on link "안녕하세요 본부장님 이지스터4키로 질문드립니다!" at bounding box center [316, 366] width 226 height 13
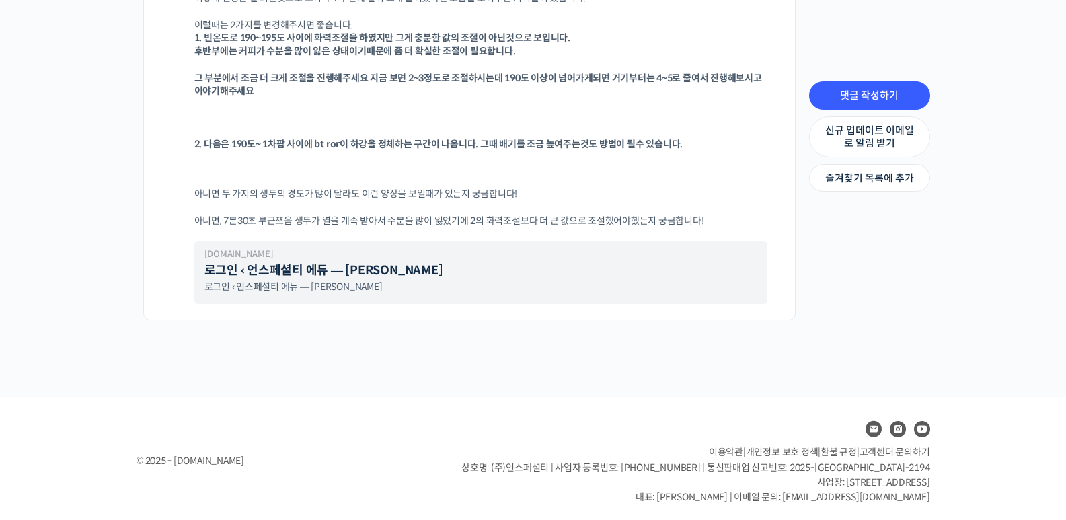
scroll to position [3123, 0]
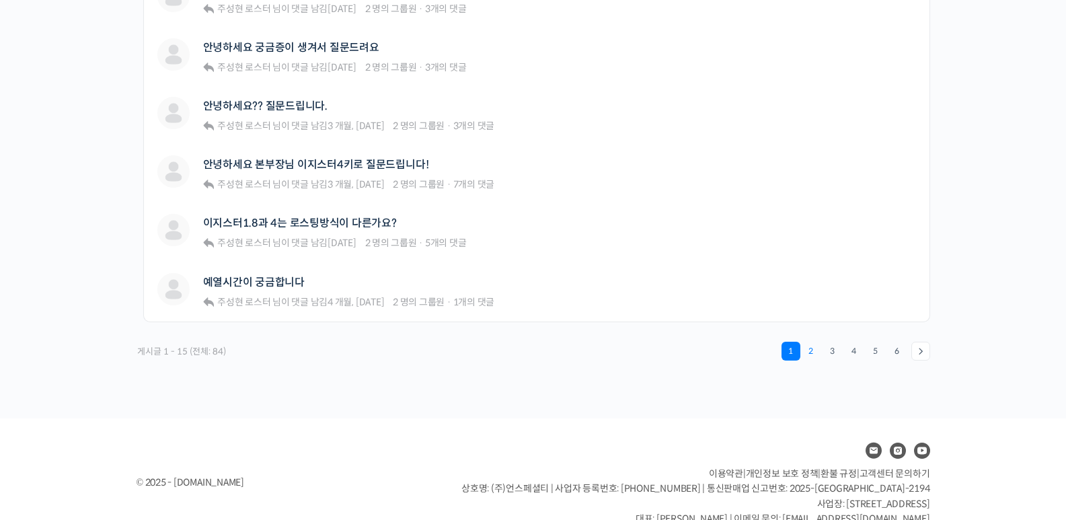
click at [814, 353] on link "2" at bounding box center [811, 351] width 19 height 19
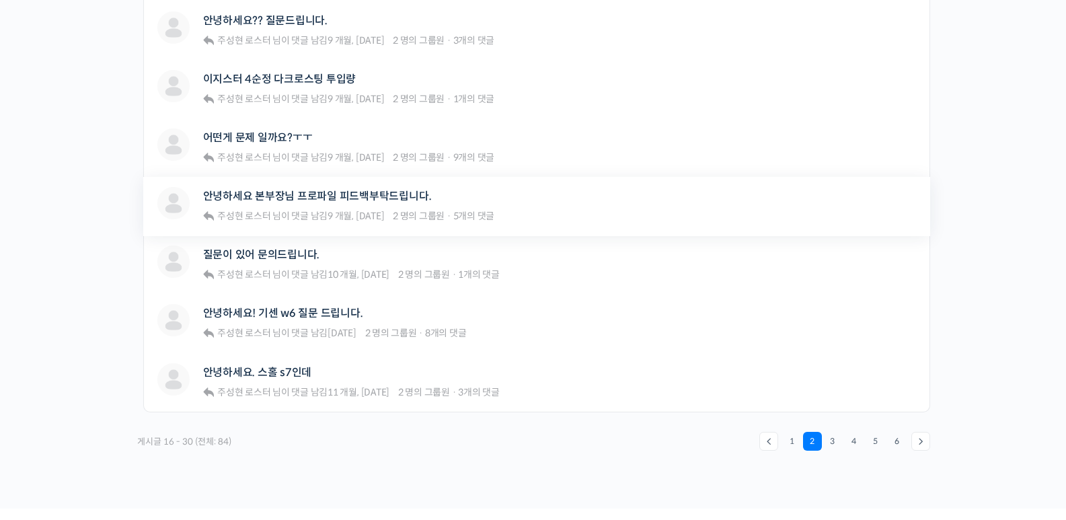
scroll to position [874, 0]
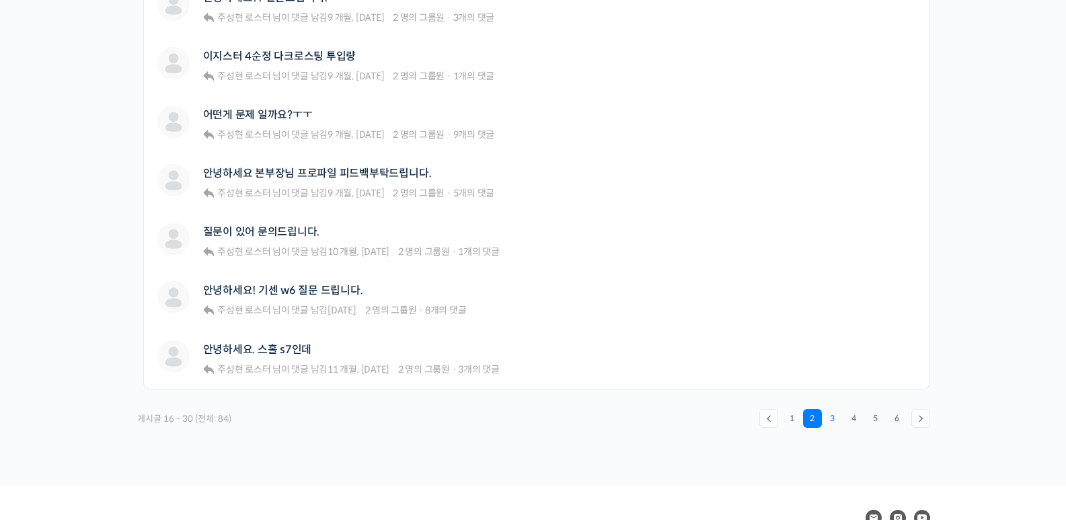
click at [835, 424] on link "3" at bounding box center [832, 418] width 19 height 19
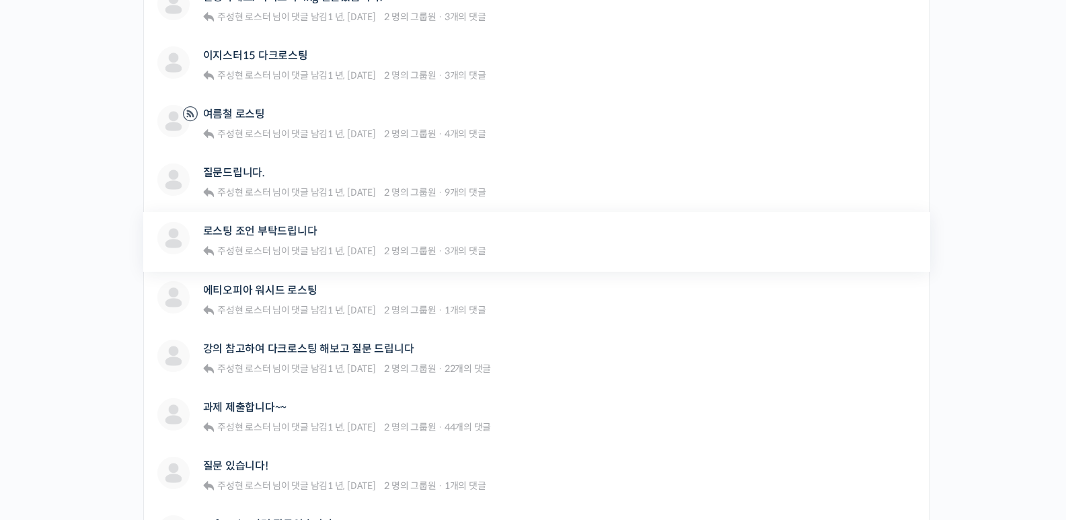
scroll to position [605, 0]
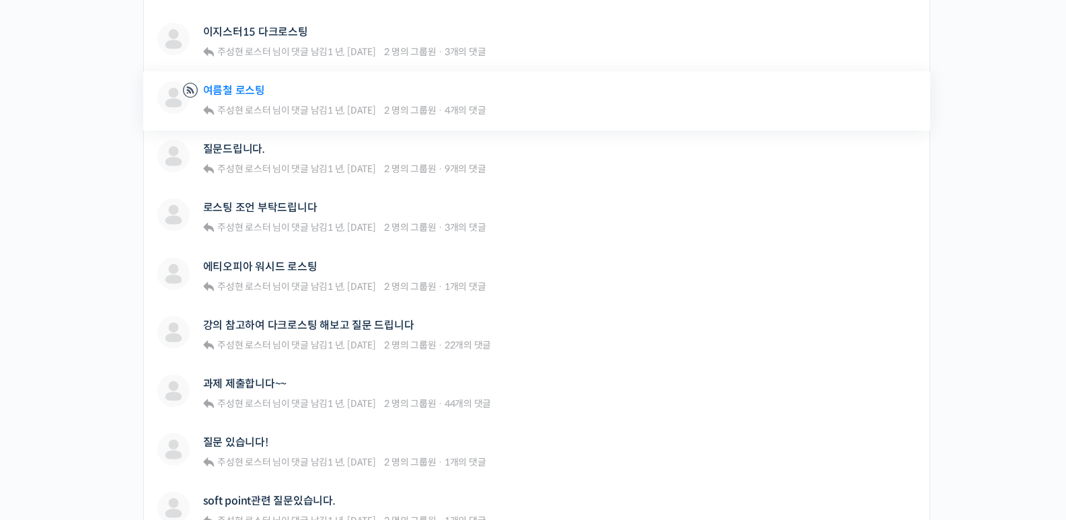
click at [245, 91] on link "여름철 로스팅" at bounding box center [234, 90] width 62 height 13
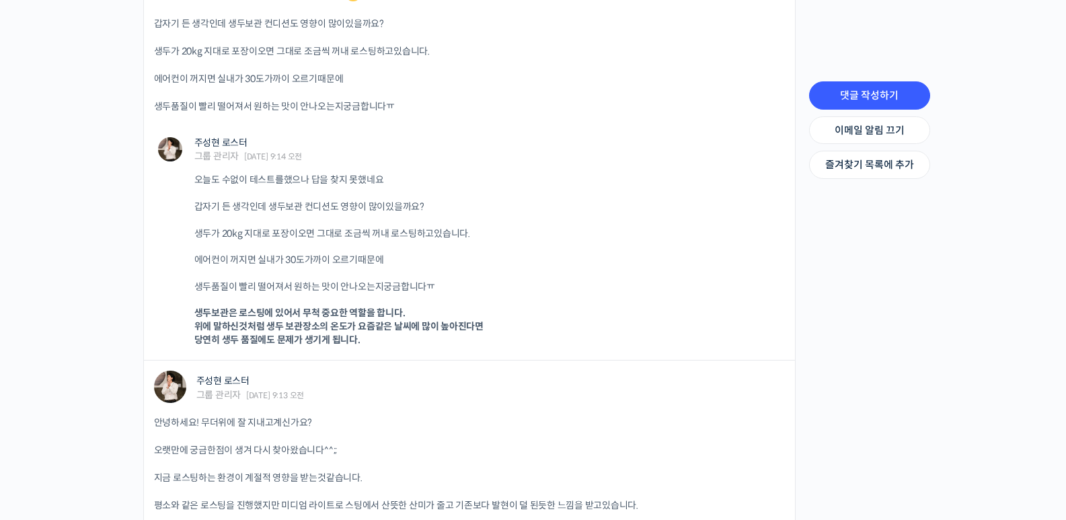
scroll to position [1143, 0]
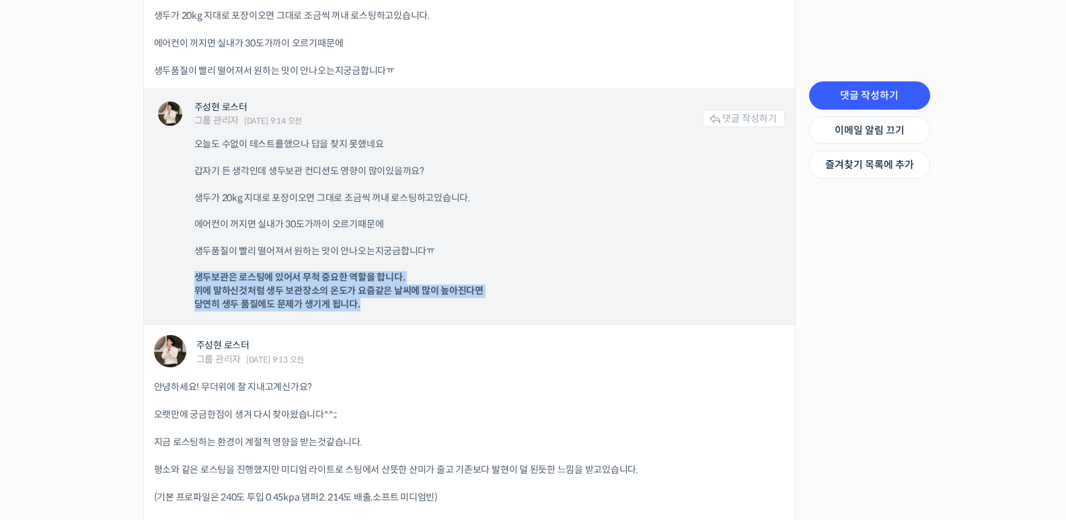
drag, startPoint x: 195, startPoint y: 273, endPoint x: 404, endPoint y: 302, distance: 210.5
click at [404, 302] on p "생두보관은 로스팅에 있어서 무척 중요한 역할을 합니다. 위에 말하신것처럼 생두 보관장소의 온도가 요즘같은 날씨에 많이 높아진다면 당연히 생두 …" at bounding box center [482, 291] width 577 height 40
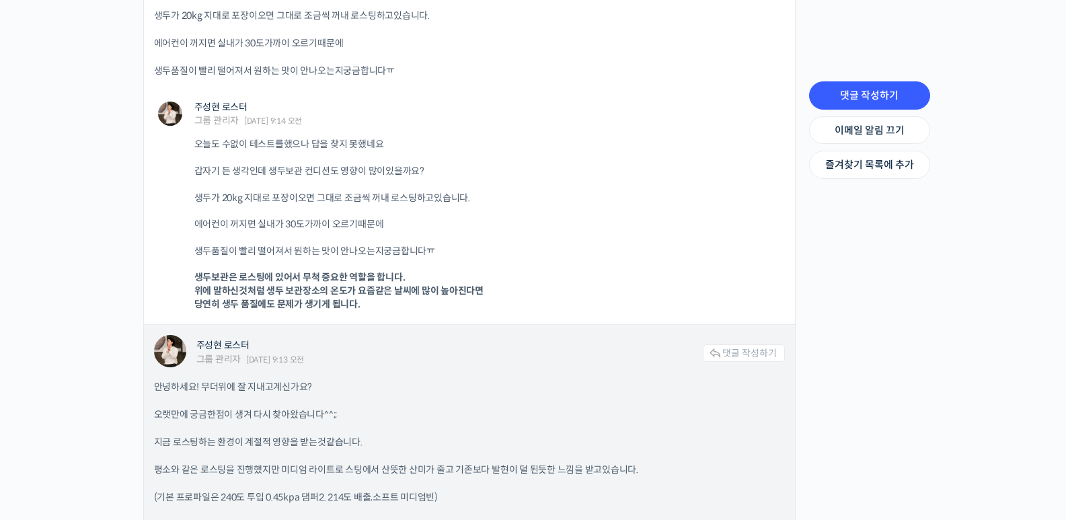
click at [499, 344] on h3 "주성현 로스터" at bounding box center [449, 345] width 506 height 11
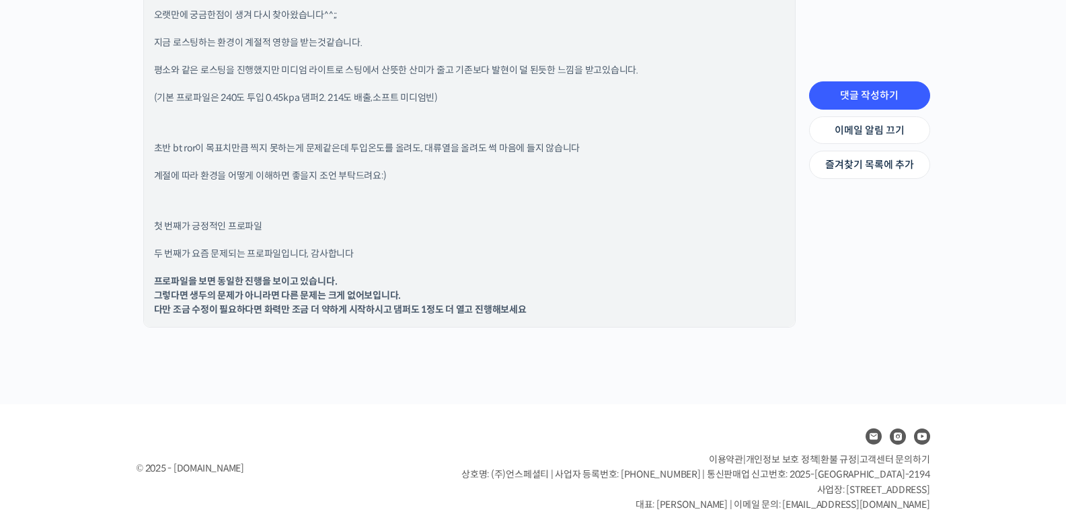
scroll to position [1547, 0]
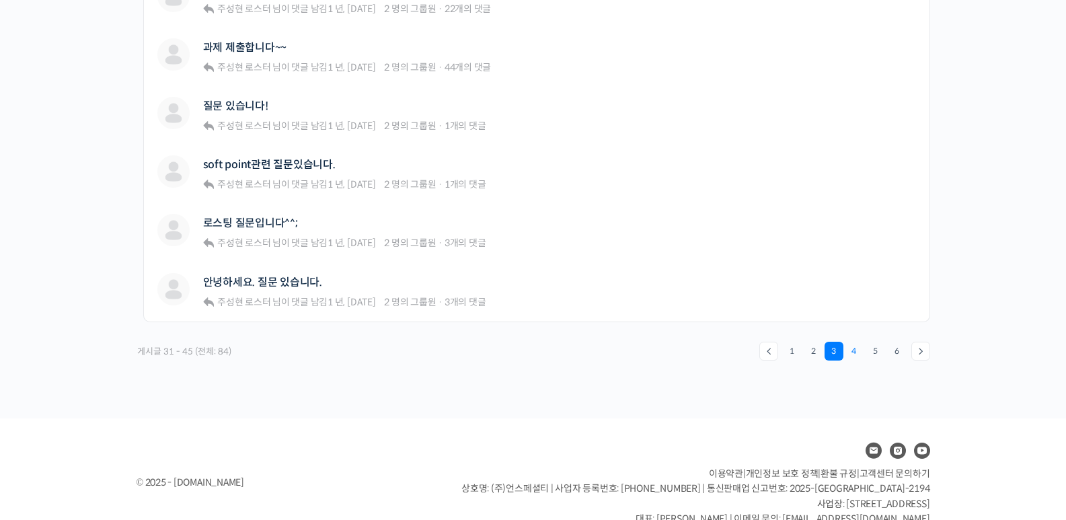
click at [859, 352] on link "4" at bounding box center [854, 351] width 19 height 19
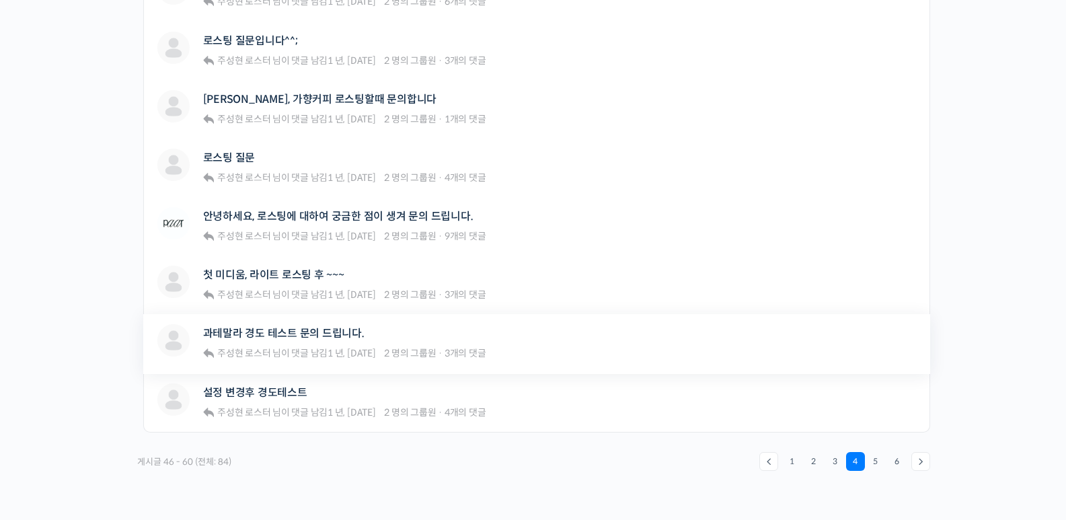
scroll to position [969, 0]
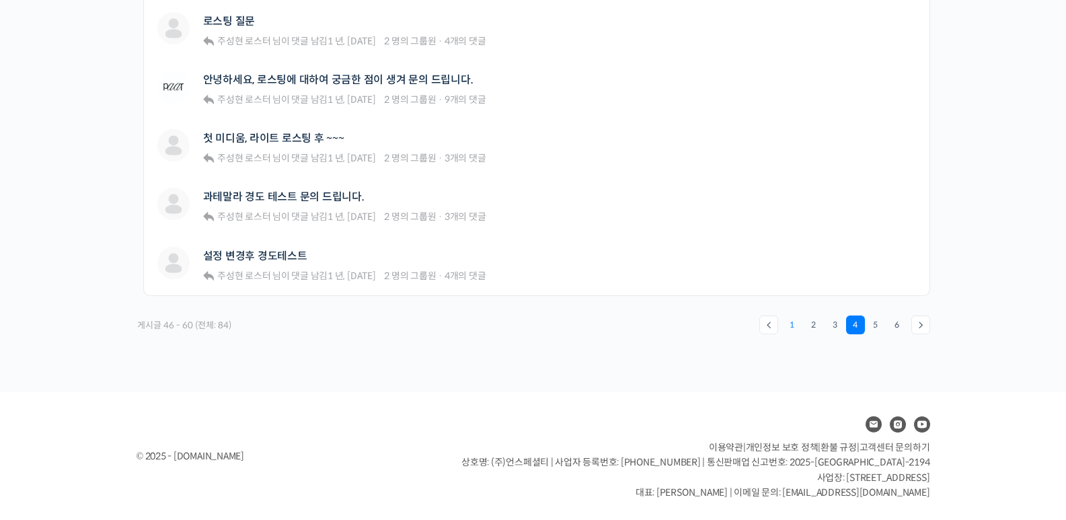
click at [795, 323] on link "1" at bounding box center [792, 324] width 19 height 19
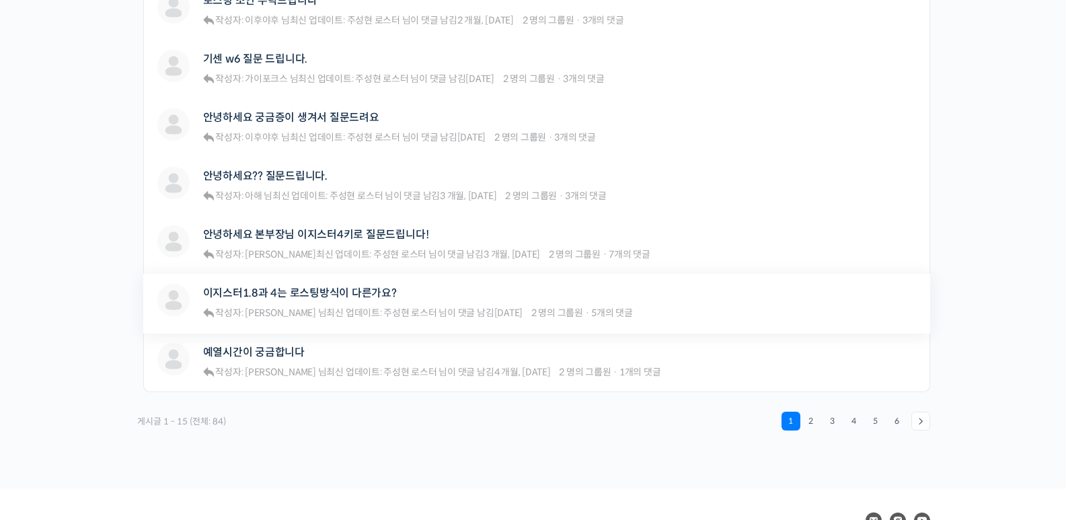
scroll to position [874, 0]
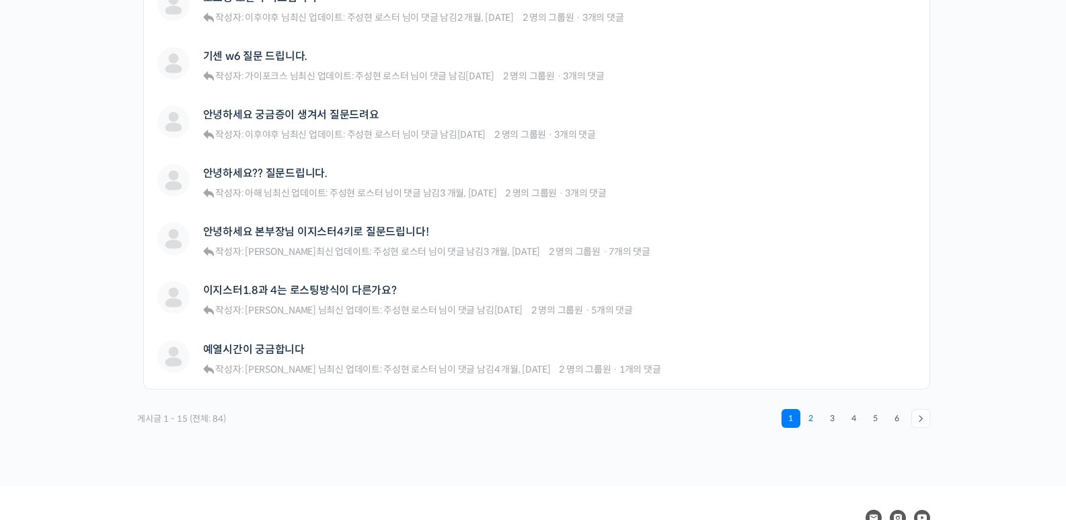
click at [806, 419] on link "2" at bounding box center [811, 418] width 19 height 19
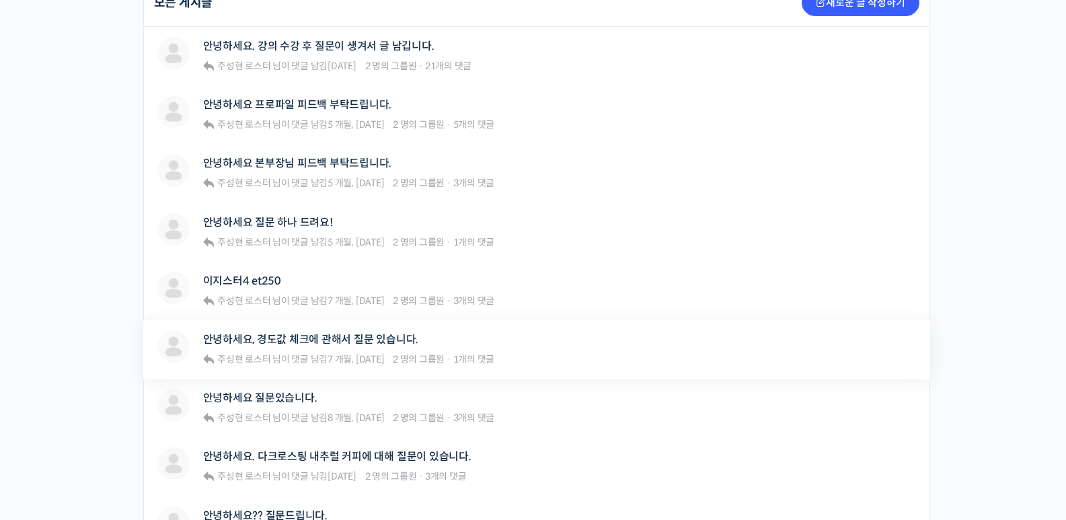
scroll to position [336, 0]
